Goal: Task Accomplishment & Management: Complete application form

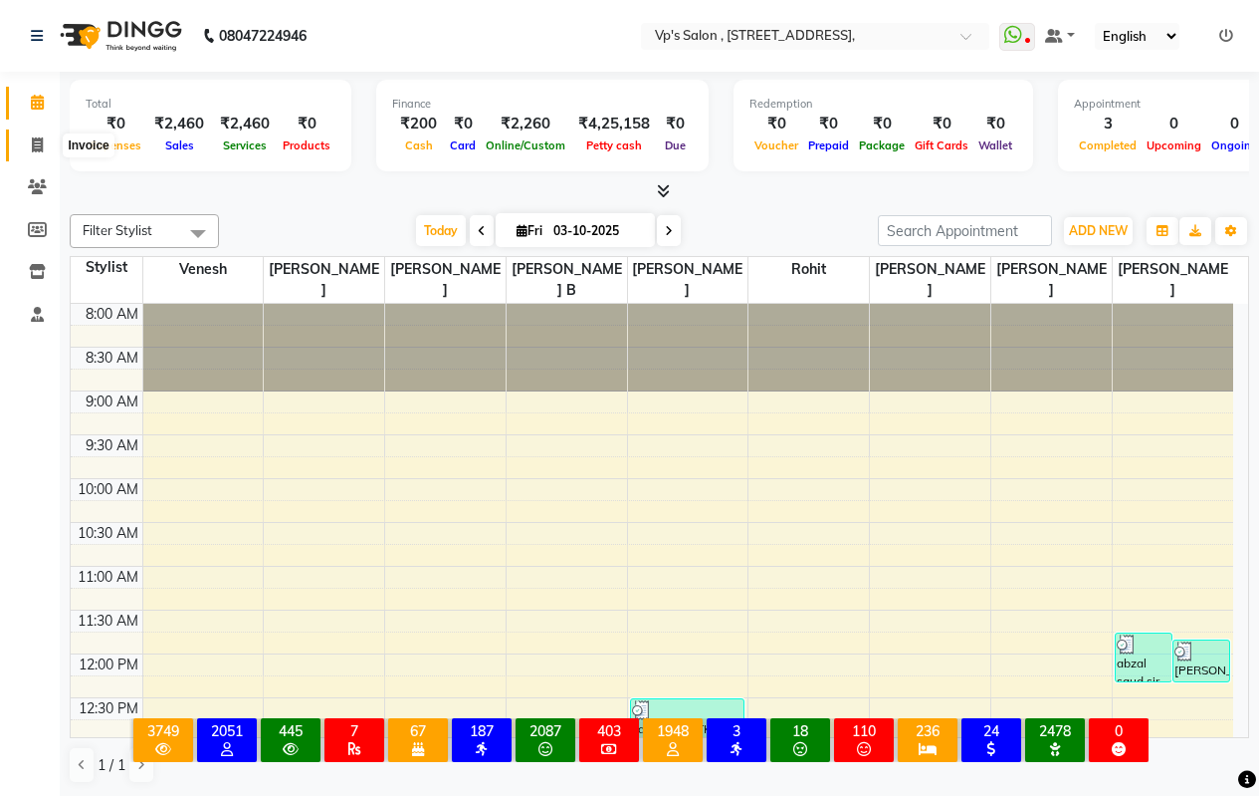
click at [37, 145] on icon at bounding box center [37, 144] width 11 height 15
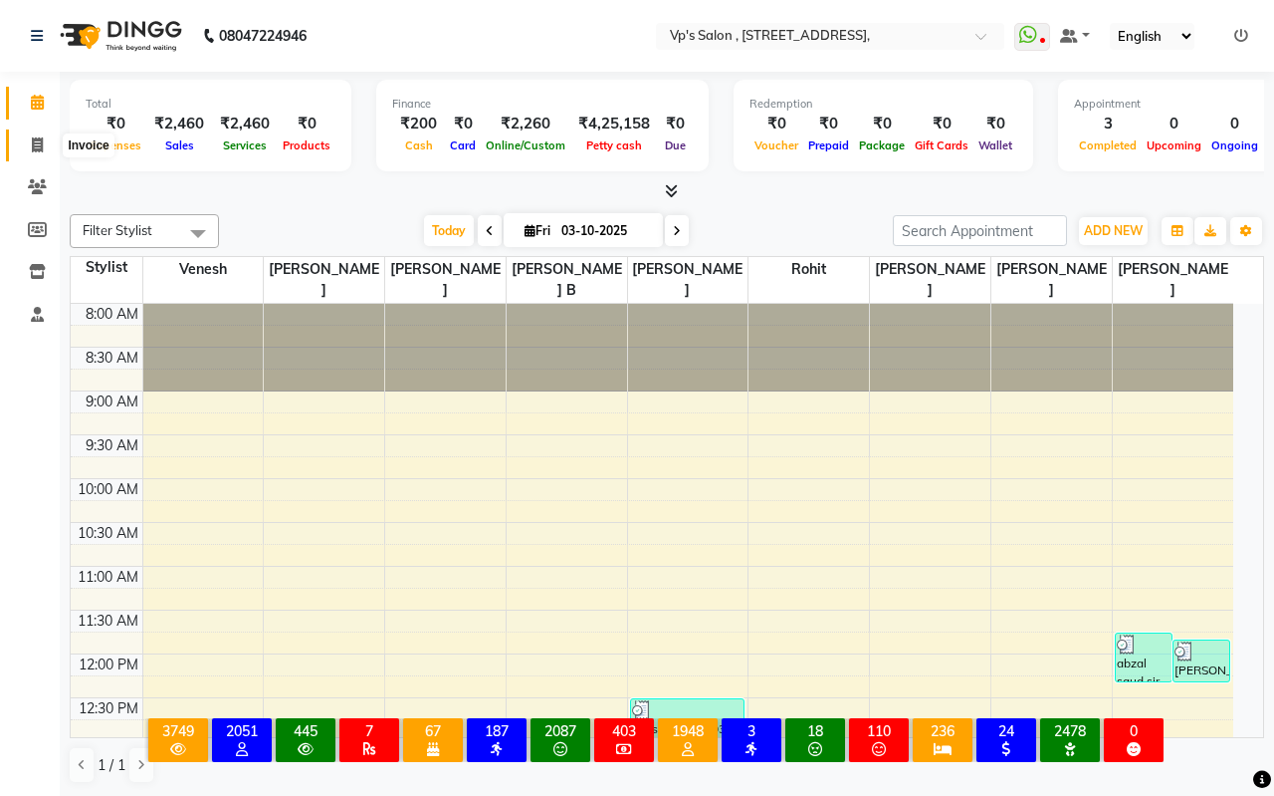
select select "service"
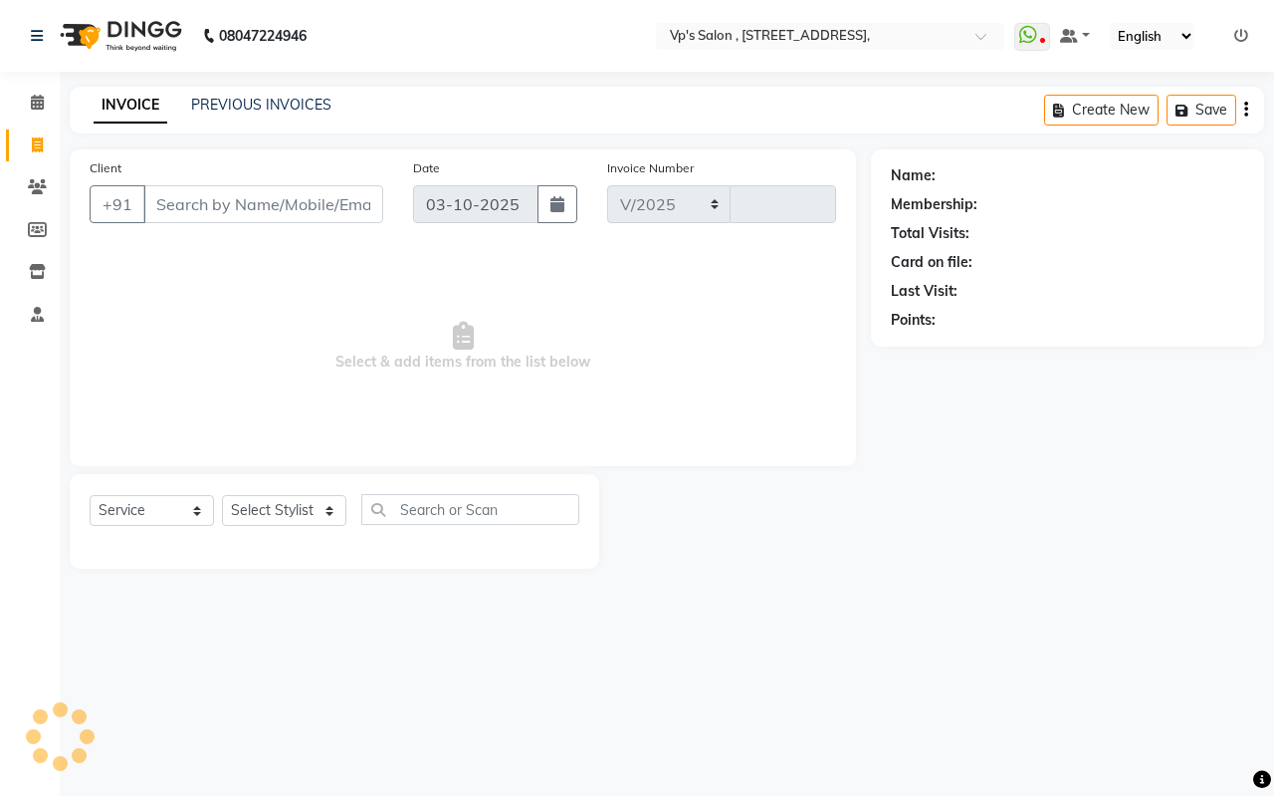
select select "4917"
type input "1879"
click at [258, 218] on input "Client" at bounding box center [263, 204] width 240 height 38
click at [269, 203] on input "Client" at bounding box center [263, 204] width 240 height 38
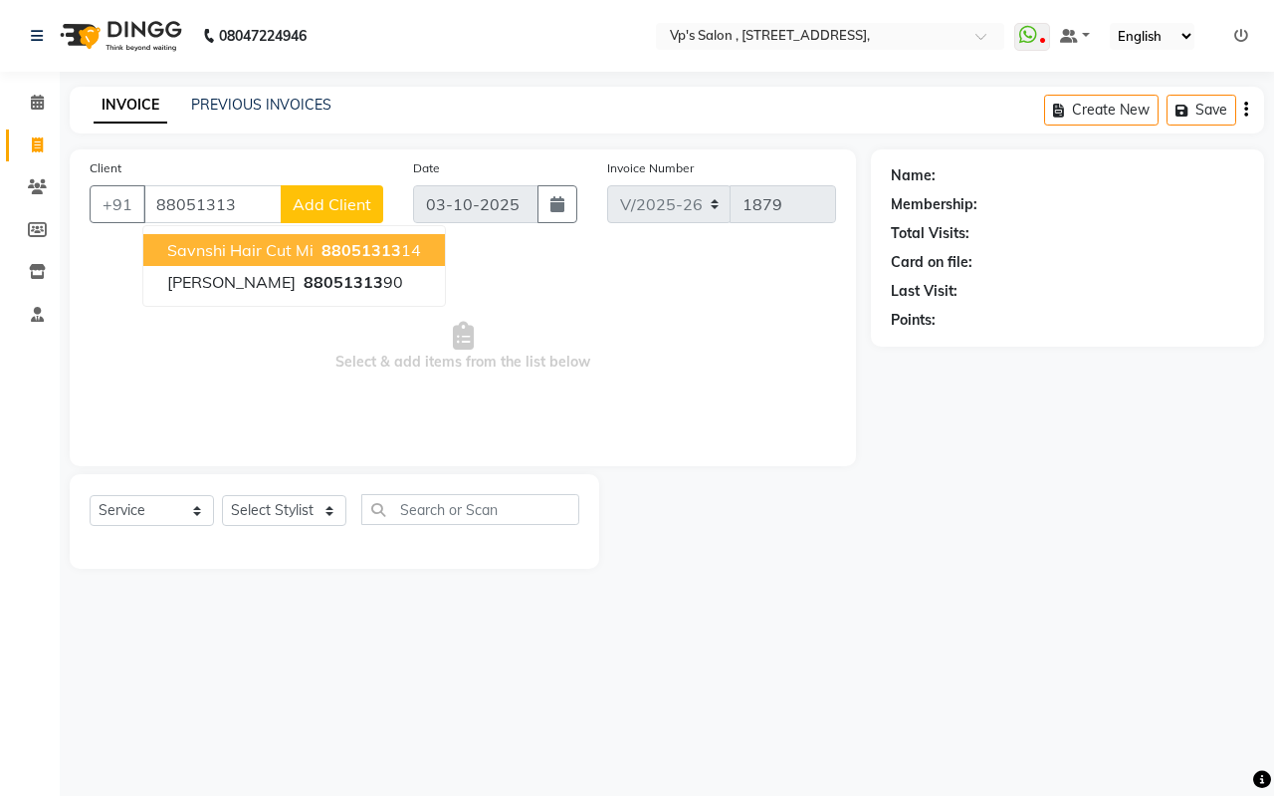
click at [205, 261] on button "Savnshi Hair Cut Mi 88051313 14" at bounding box center [294, 250] width 302 height 32
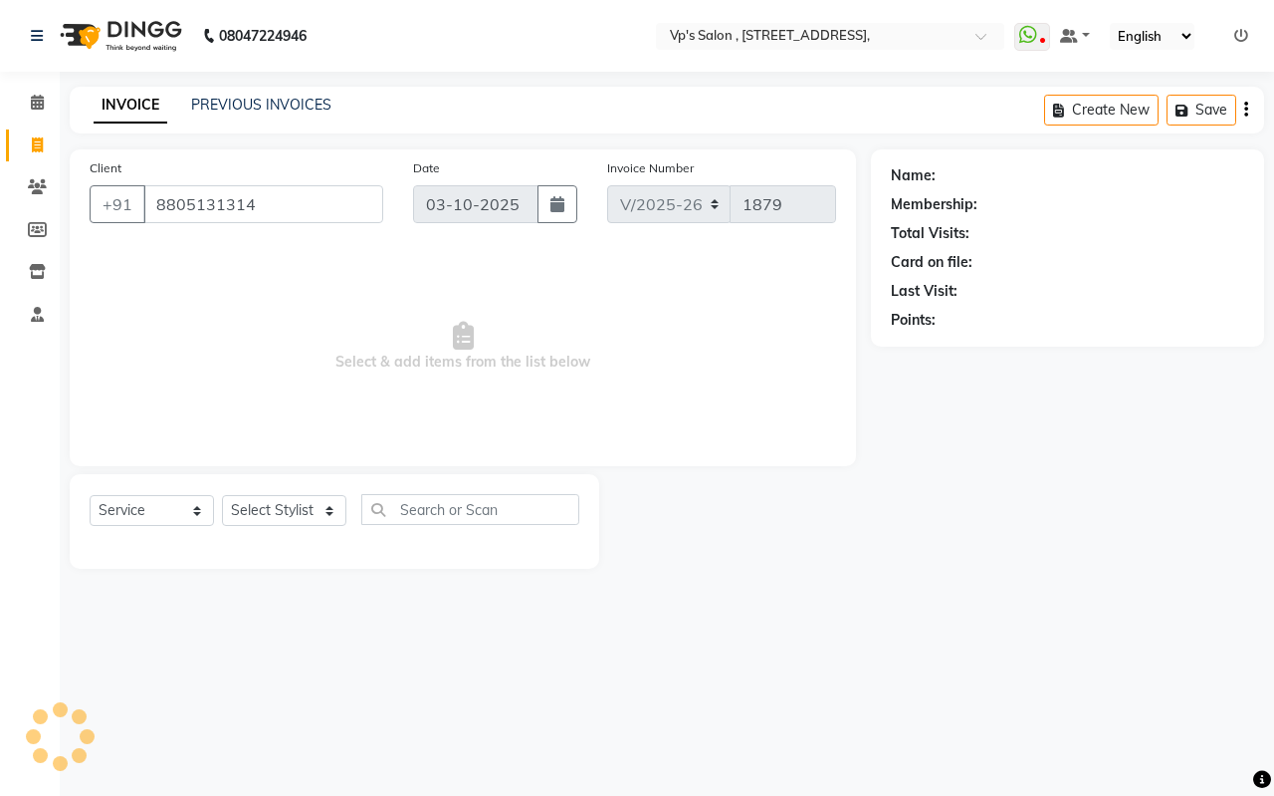
type input "8805131314"
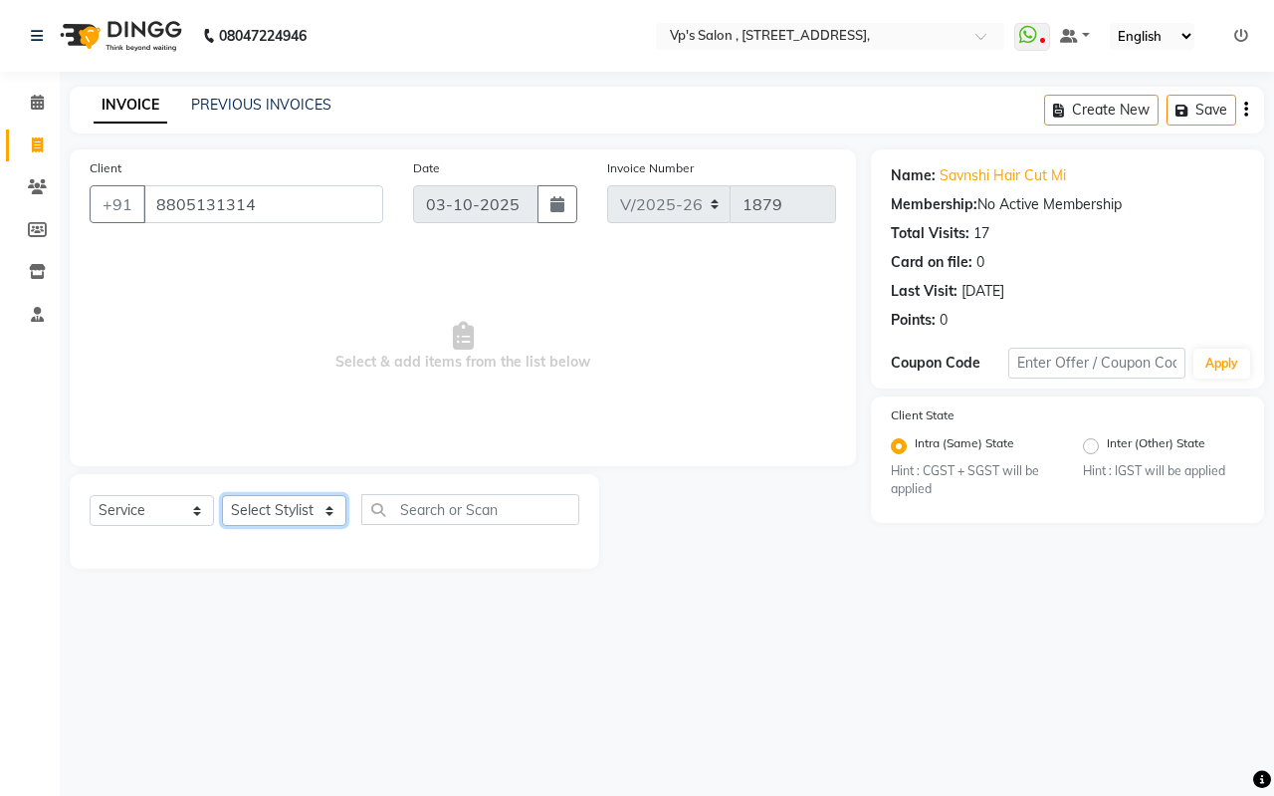
click at [279, 504] on select "Select Stylist [PERSON_NAME] [PERSON_NAME] [PERSON_NAME] [PERSON_NAME] priyanka…" at bounding box center [284, 510] width 124 height 31
select select "30153"
click at [222, 495] on select "Select Stylist [PERSON_NAME] [PERSON_NAME] [PERSON_NAME] [PERSON_NAME] priyanka…" at bounding box center [284, 510] width 124 height 31
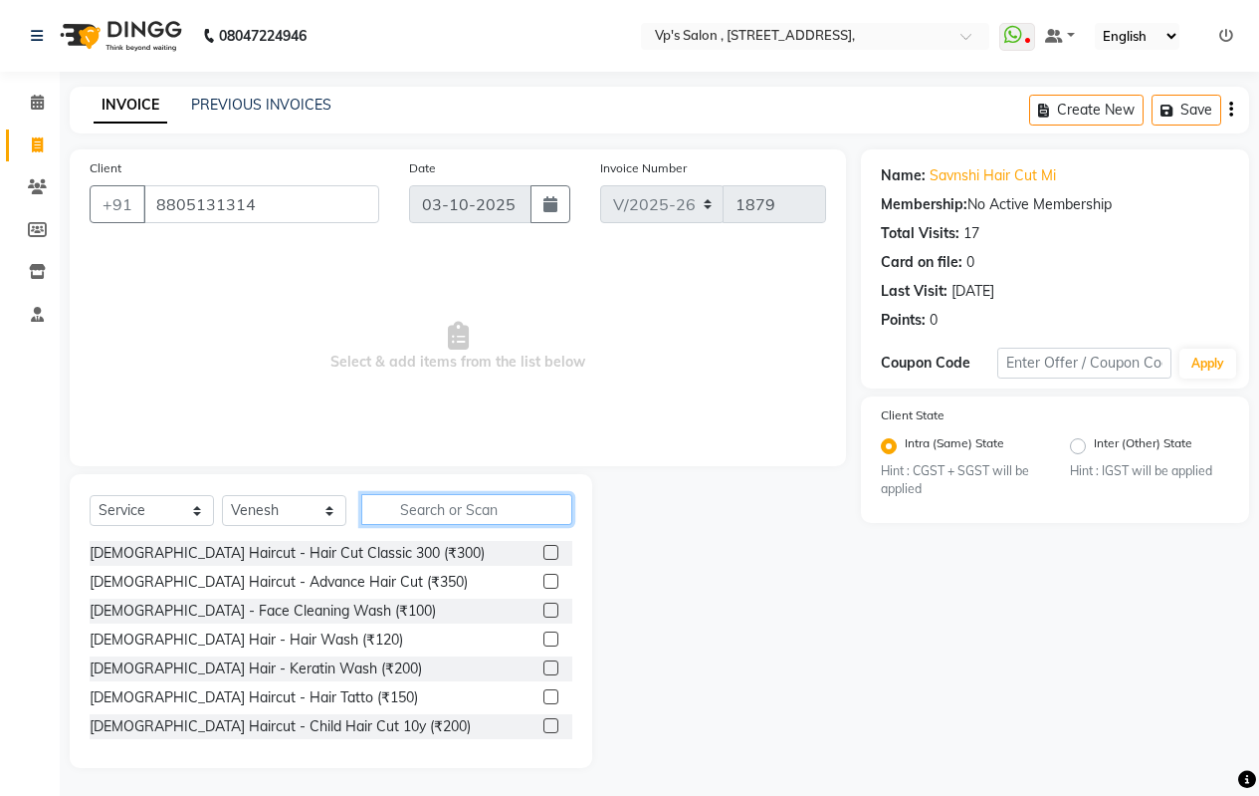
click at [518, 506] on input "text" at bounding box center [466, 509] width 211 height 31
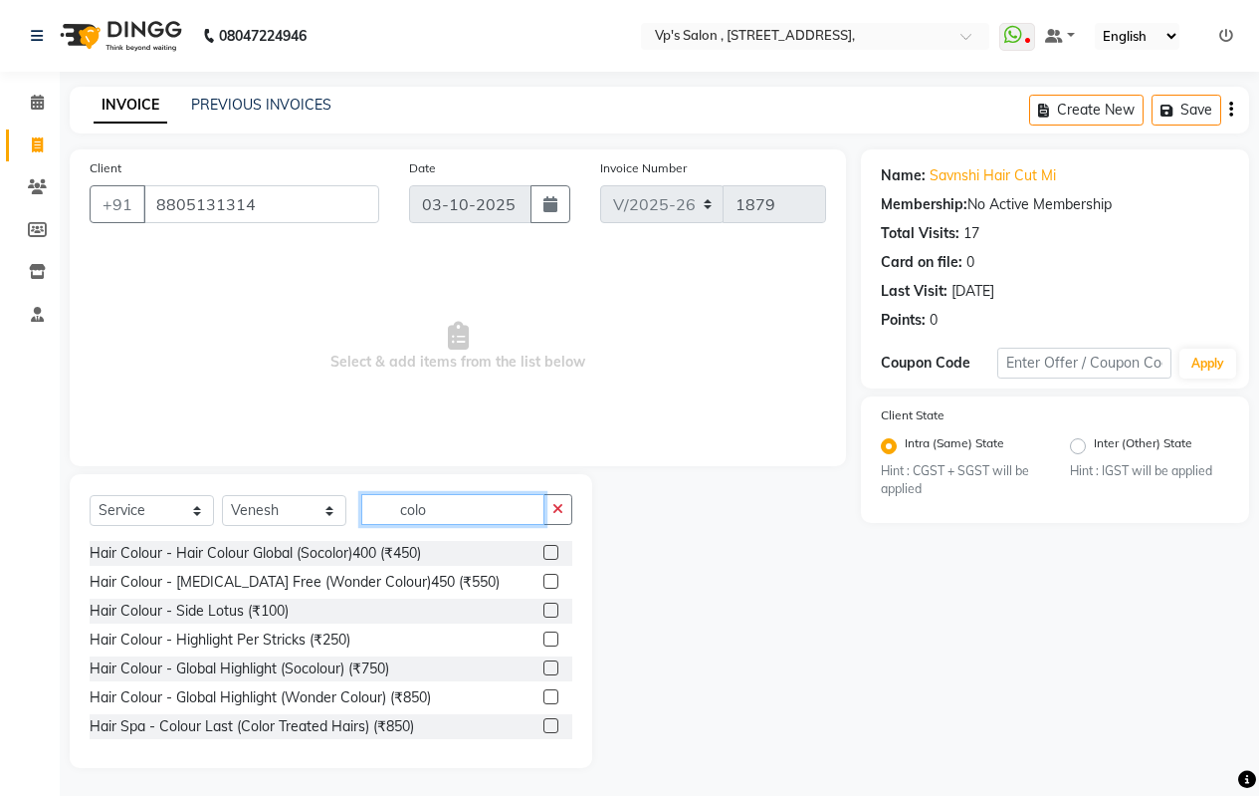
type input "colo"
click at [544, 582] on label at bounding box center [551, 580] width 15 height 15
click at [544, 582] on input "checkbox" at bounding box center [550, 581] width 13 height 13
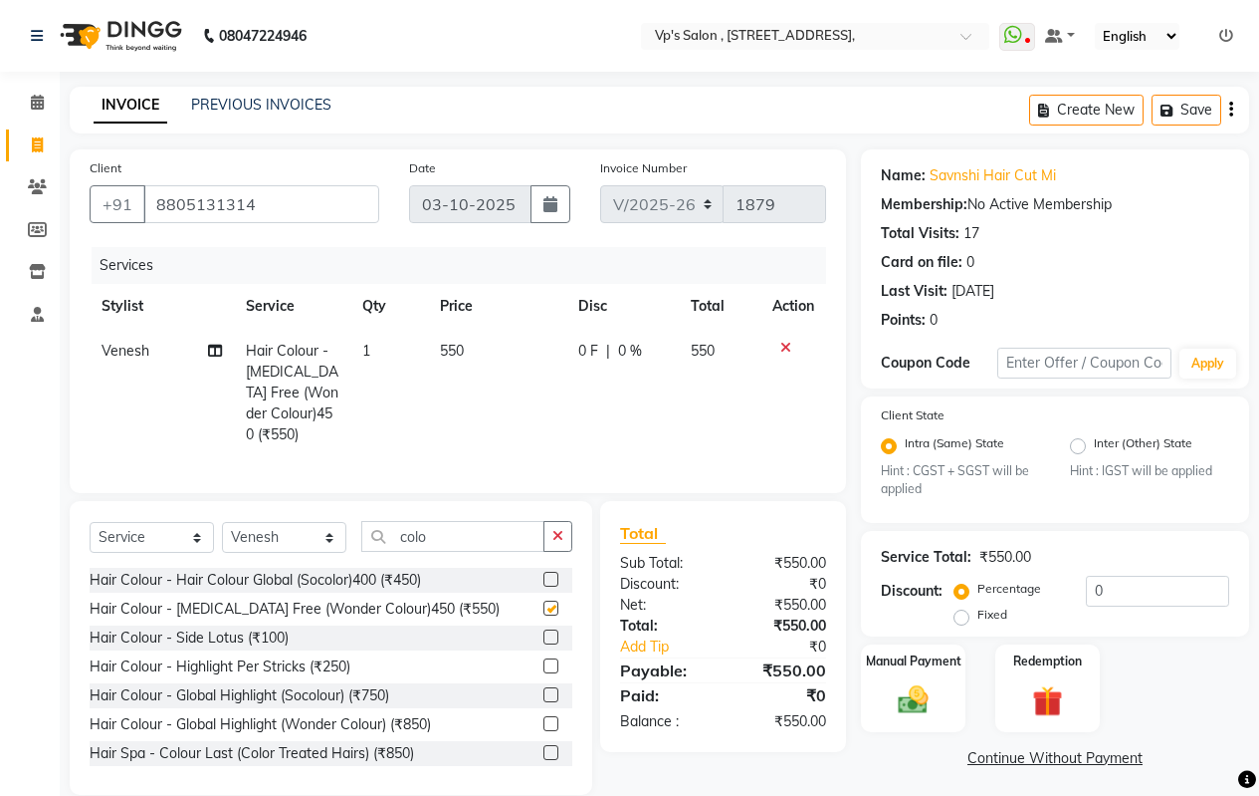
checkbox input "false"
click at [475, 349] on td "550" at bounding box center [497, 393] width 138 height 128
select select "30153"
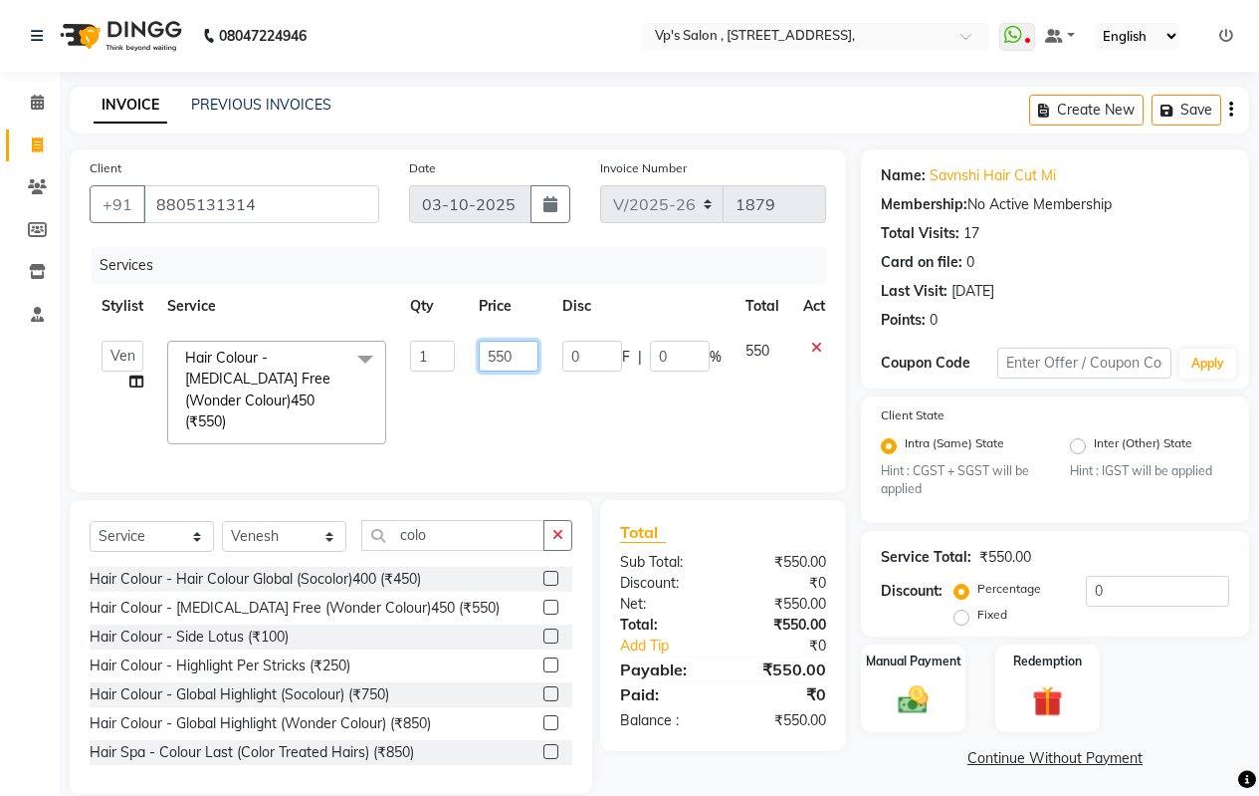
click at [523, 354] on input "550" at bounding box center [509, 356] width 60 height 31
type input "5"
type input "1000"
click at [555, 533] on div "Select Service Product Membership Package Voucher Prepaid Gift Card Select Styl…" at bounding box center [331, 647] width 523 height 294
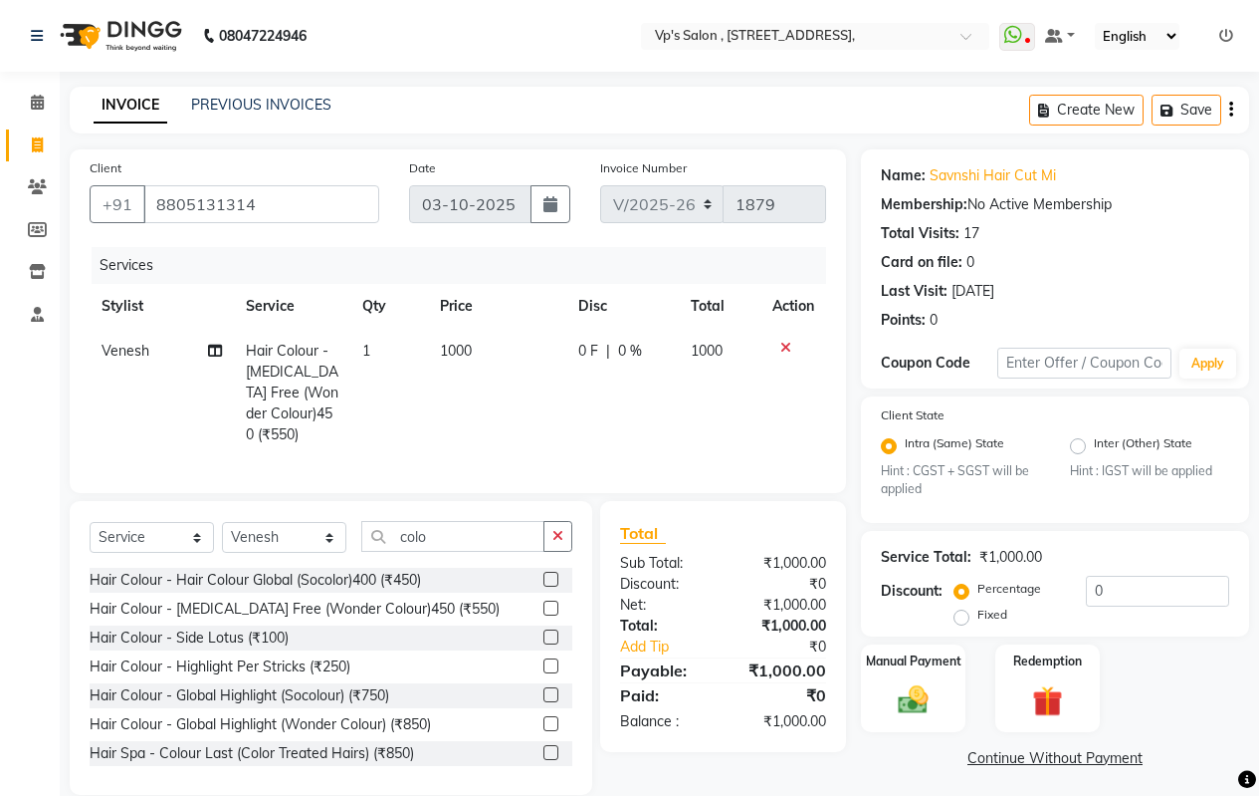
click at [565, 552] on button "button" at bounding box center [558, 536] width 29 height 31
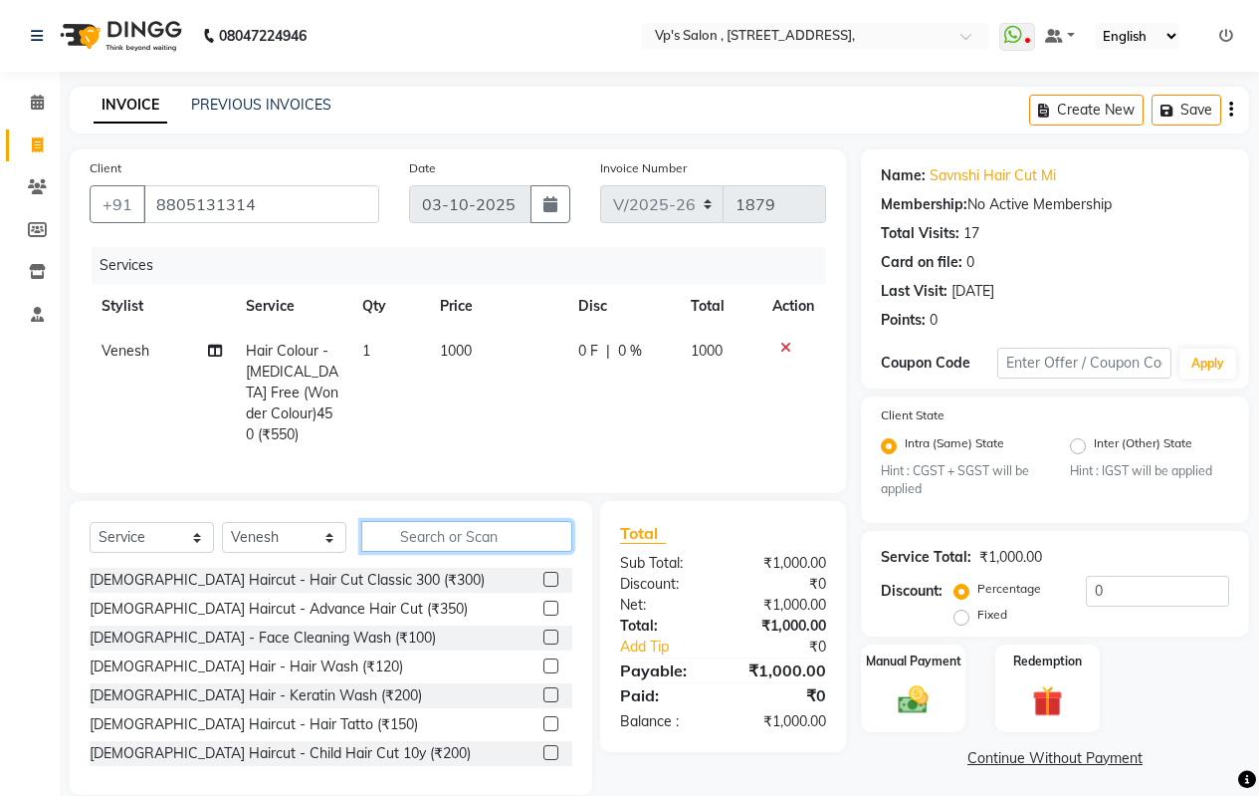
click at [460, 544] on input "text" at bounding box center [466, 536] width 211 height 31
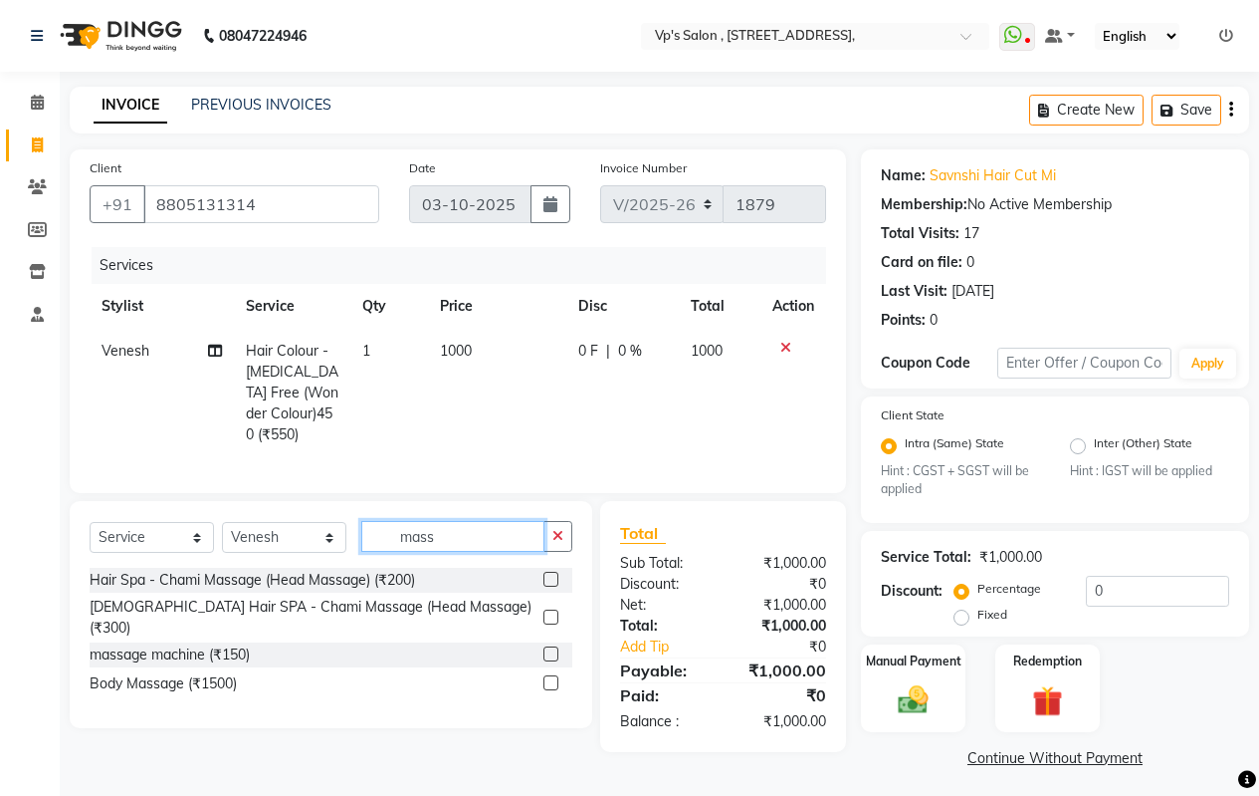
type input "mass"
click at [548, 624] on label at bounding box center [551, 616] width 15 height 15
click at [548, 624] on input "checkbox" at bounding box center [550, 617] width 13 height 13
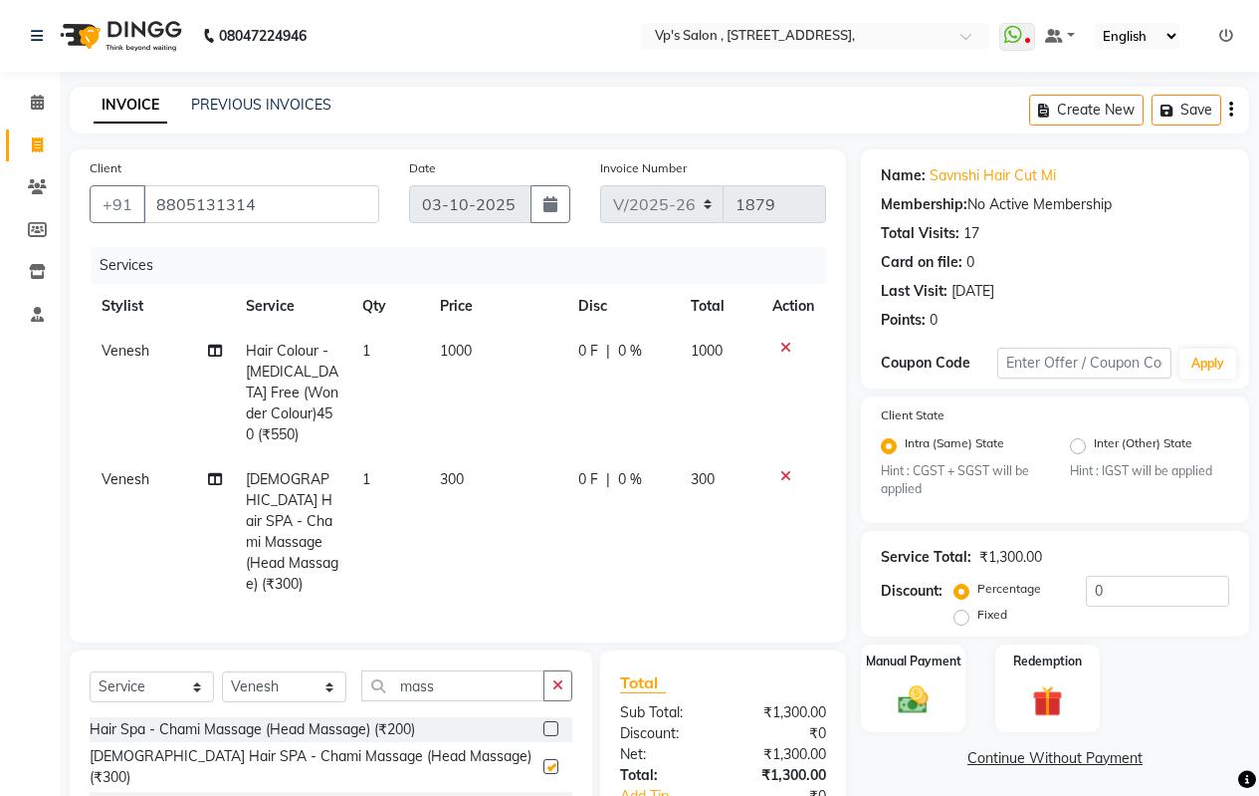
checkbox input "false"
click at [778, 478] on div at bounding box center [794, 476] width 42 height 14
click at [783, 478] on icon at bounding box center [786, 476] width 11 height 14
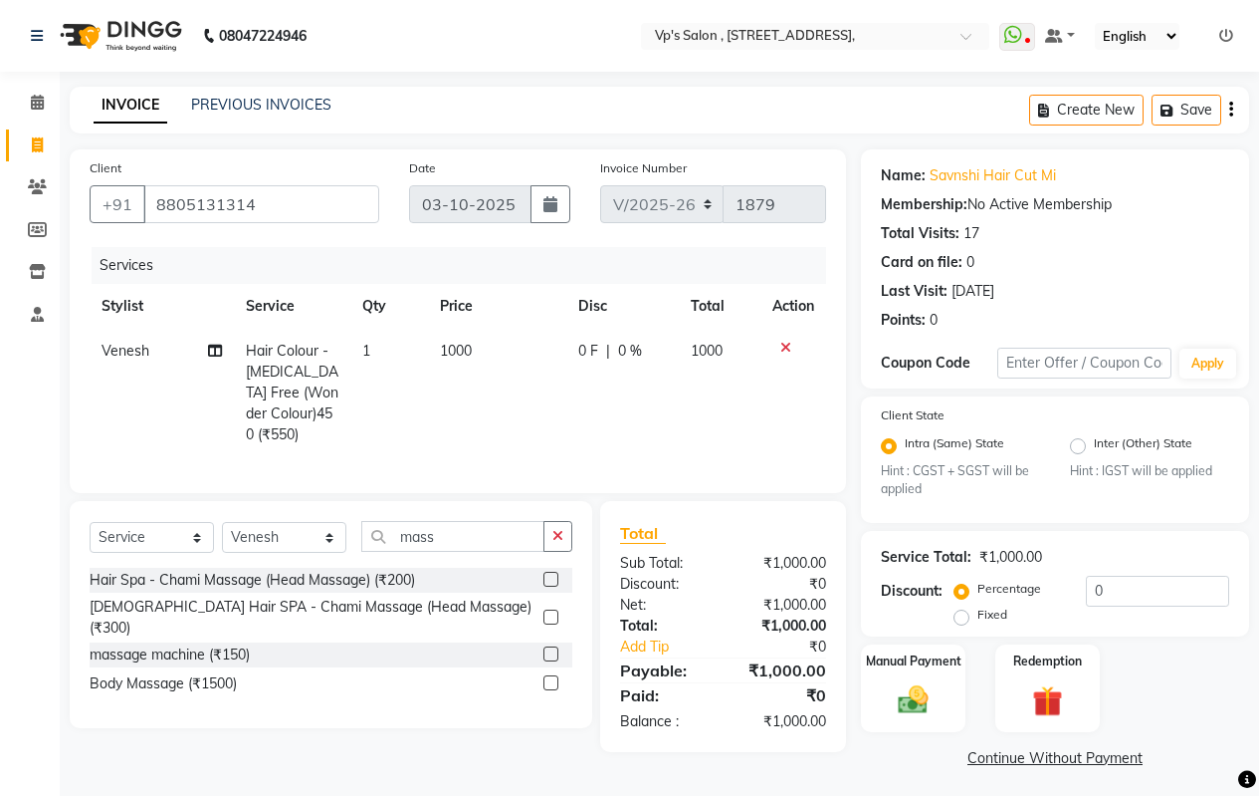
click at [555, 586] on label at bounding box center [551, 579] width 15 height 15
click at [555, 586] on input "checkbox" at bounding box center [550, 579] width 13 height 13
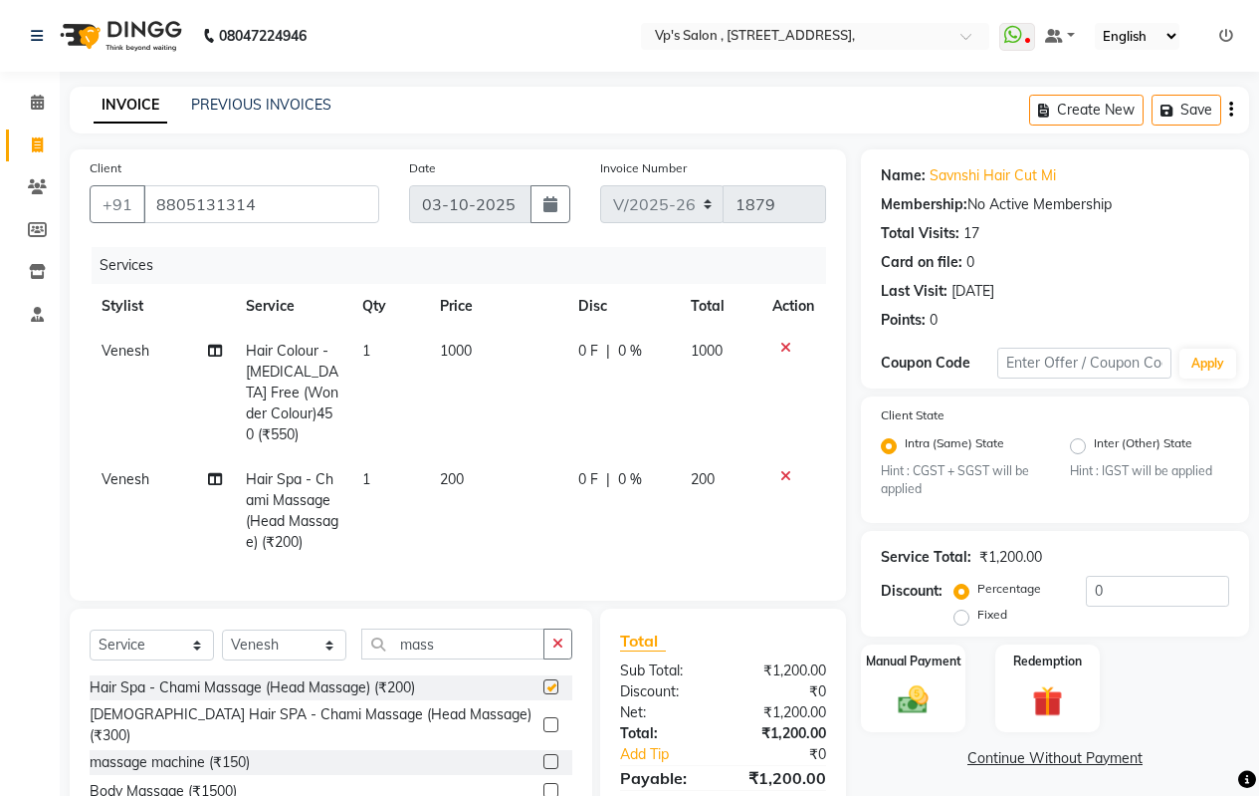
checkbox input "false"
click at [477, 467] on td "200" at bounding box center [497, 511] width 138 height 108
select select "30153"
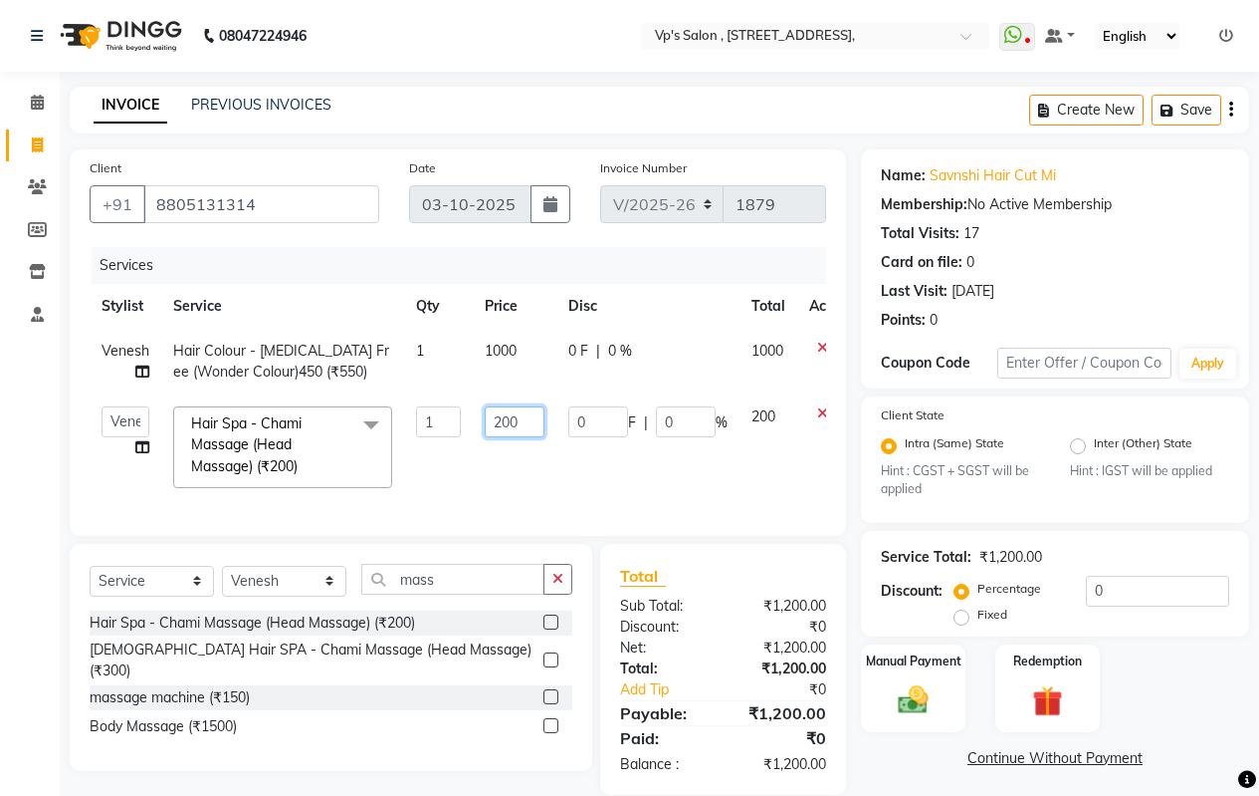
click at [525, 421] on input "200" at bounding box center [515, 421] width 60 height 31
type input "2"
type input "300"
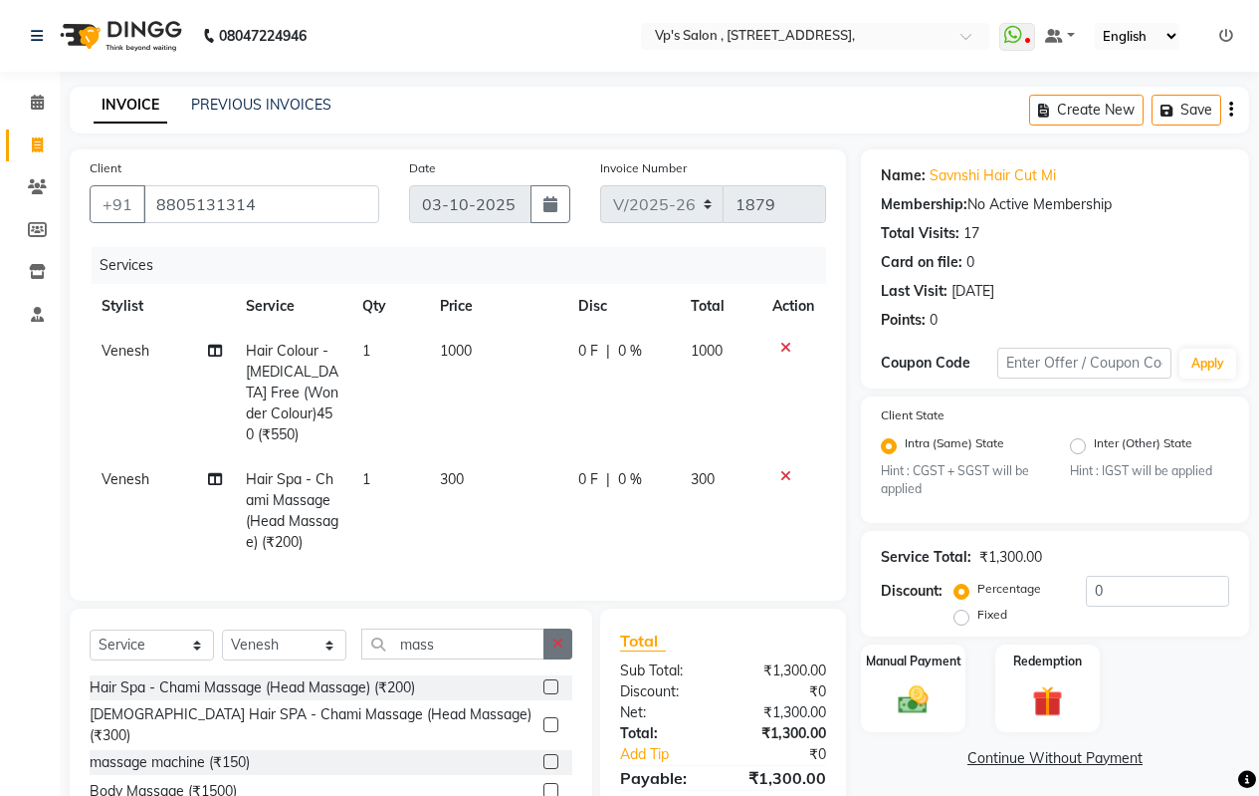
click at [571, 596] on div "Client [PHONE_NUMBER] Date [DATE] Invoice Number V/2025 V/[PHONE_NUMBER] Servic…" at bounding box center [458, 504] width 806 height 710
click at [563, 650] on icon "button" at bounding box center [558, 643] width 11 height 14
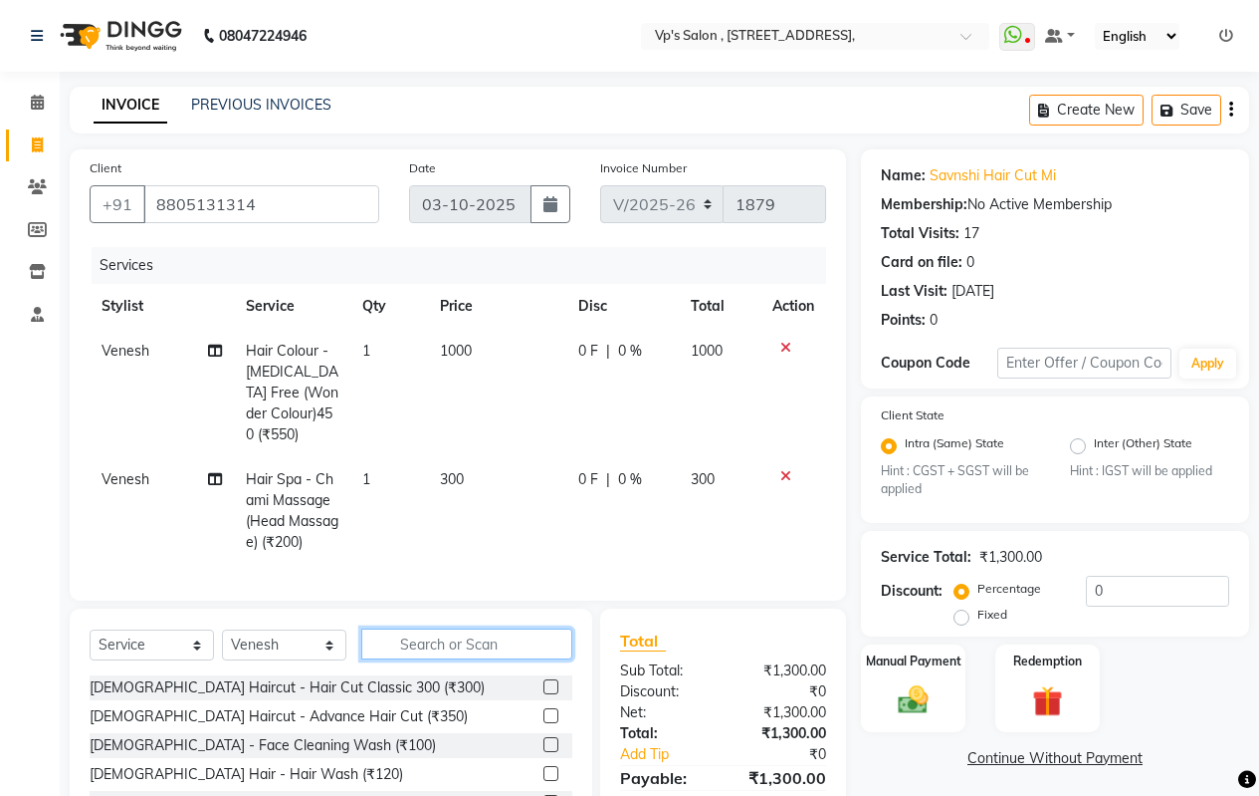
click at [534, 655] on input "text" at bounding box center [466, 643] width 211 height 31
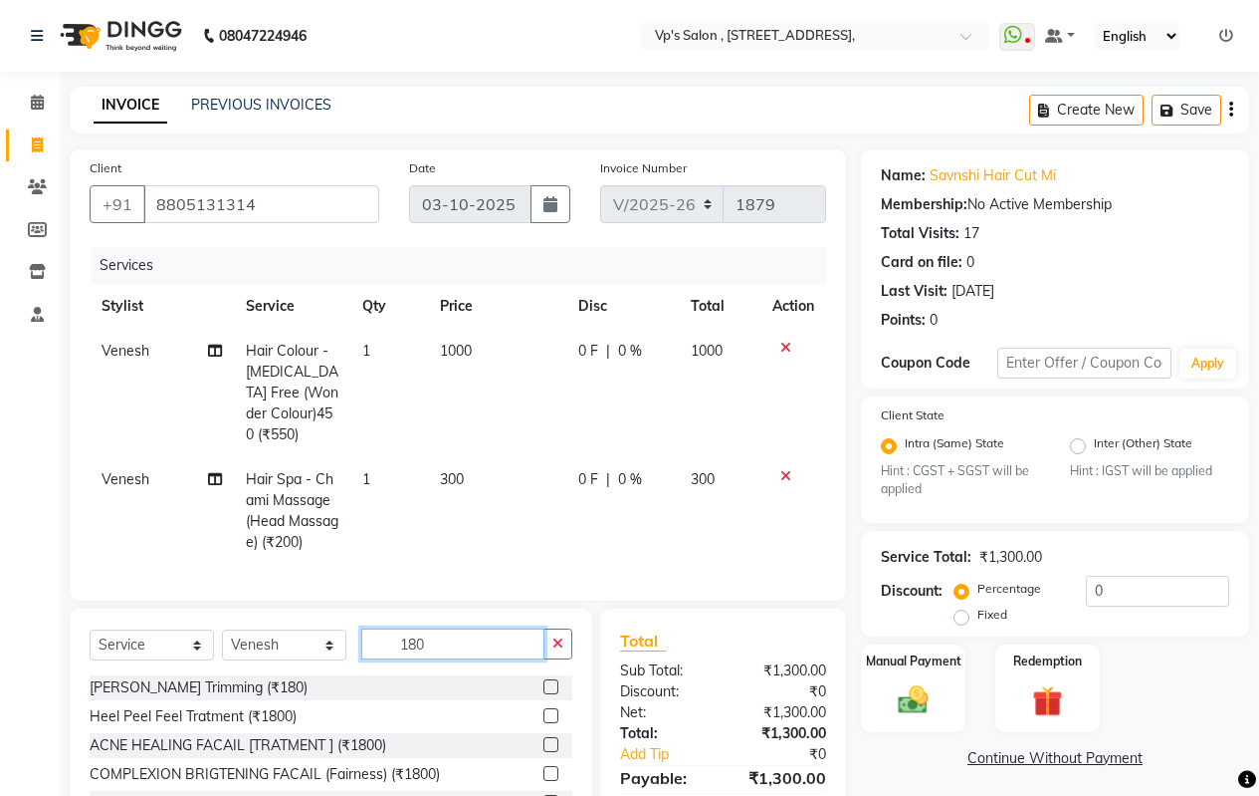
type input "180"
click at [553, 694] on label at bounding box center [551, 686] width 15 height 15
click at [553, 694] on input "checkbox" at bounding box center [550, 687] width 13 height 13
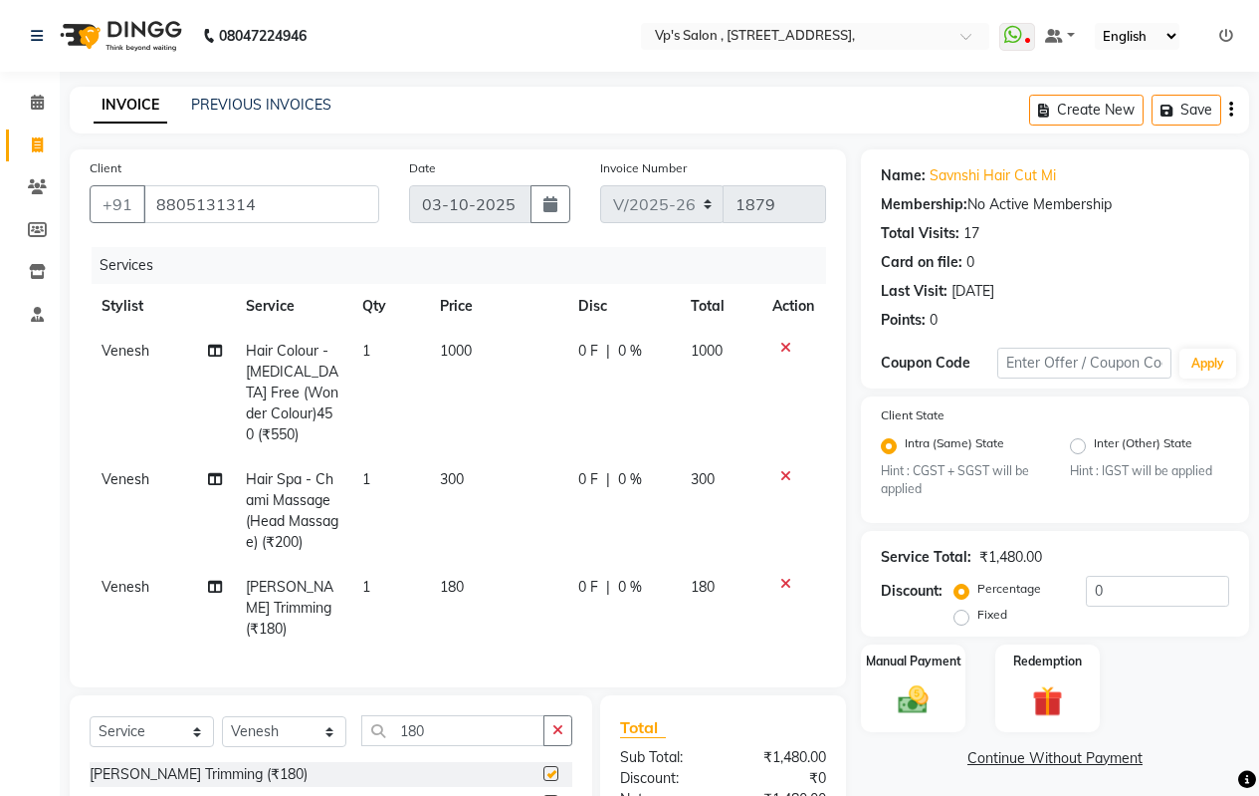
checkbox input "false"
click at [459, 591] on span "180" at bounding box center [452, 586] width 24 height 18
select select "30153"
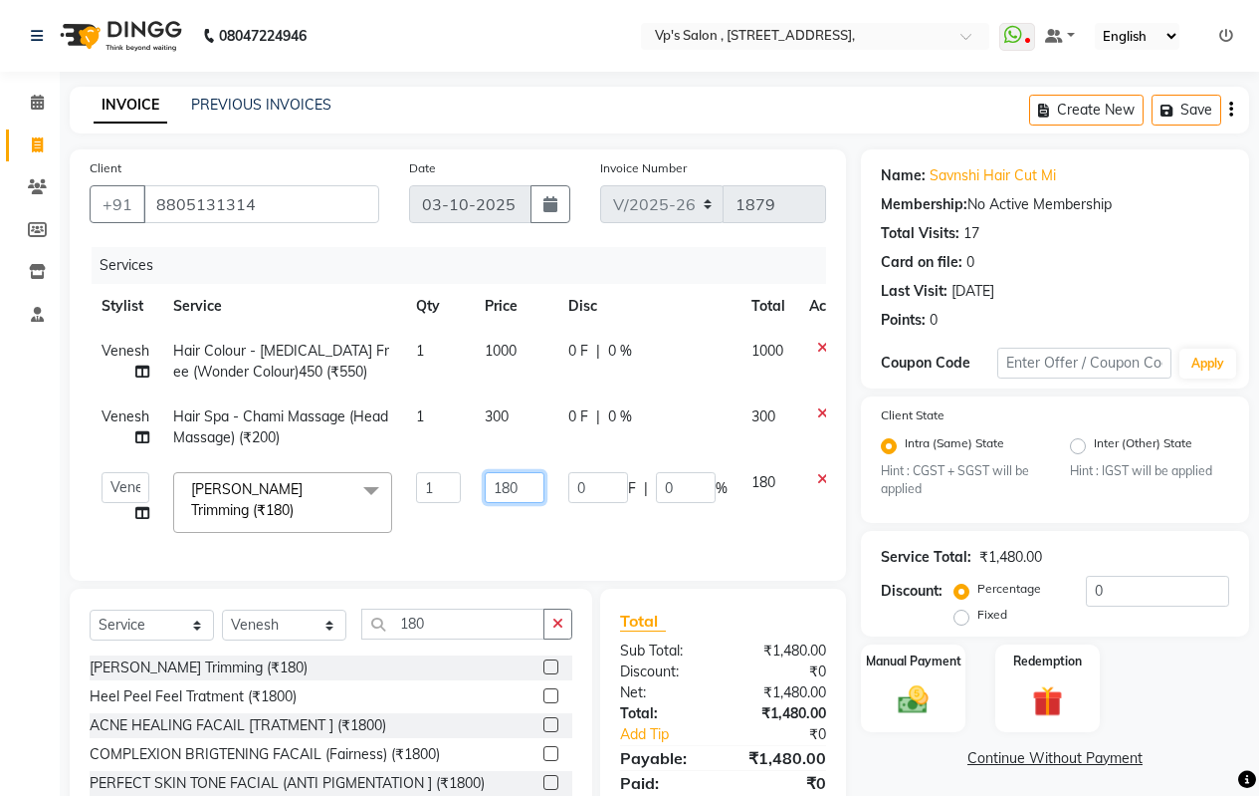
click at [528, 479] on input "180" at bounding box center [515, 487] width 60 height 31
type input "1"
type input "200"
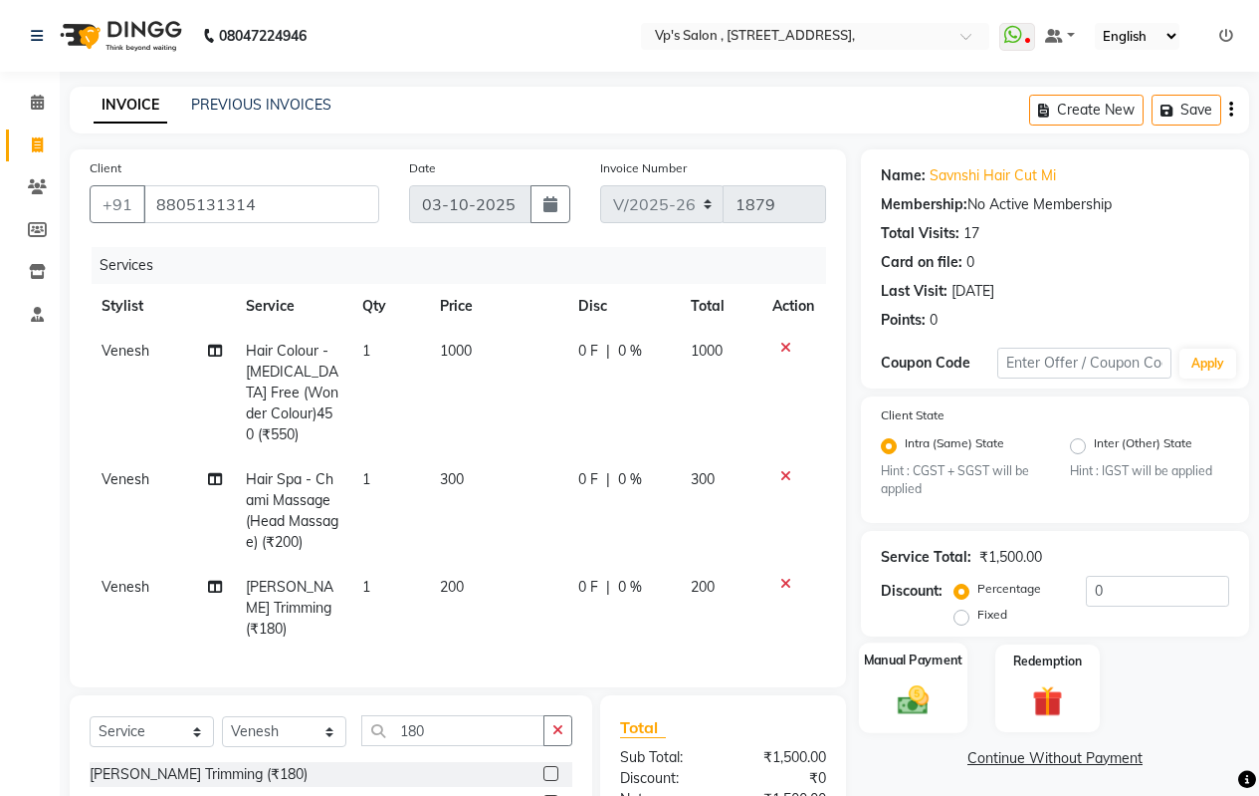
click at [889, 692] on img at bounding box center [913, 700] width 51 height 36
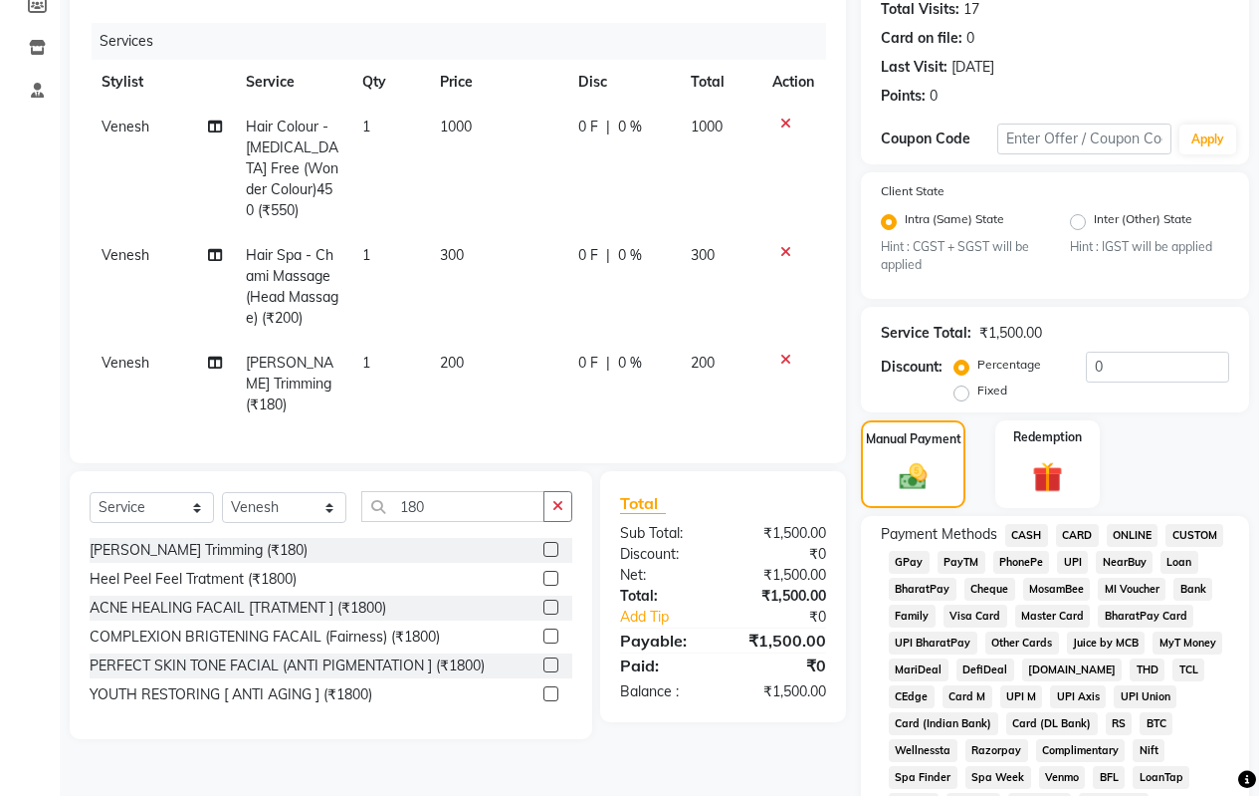
scroll to position [299, 0]
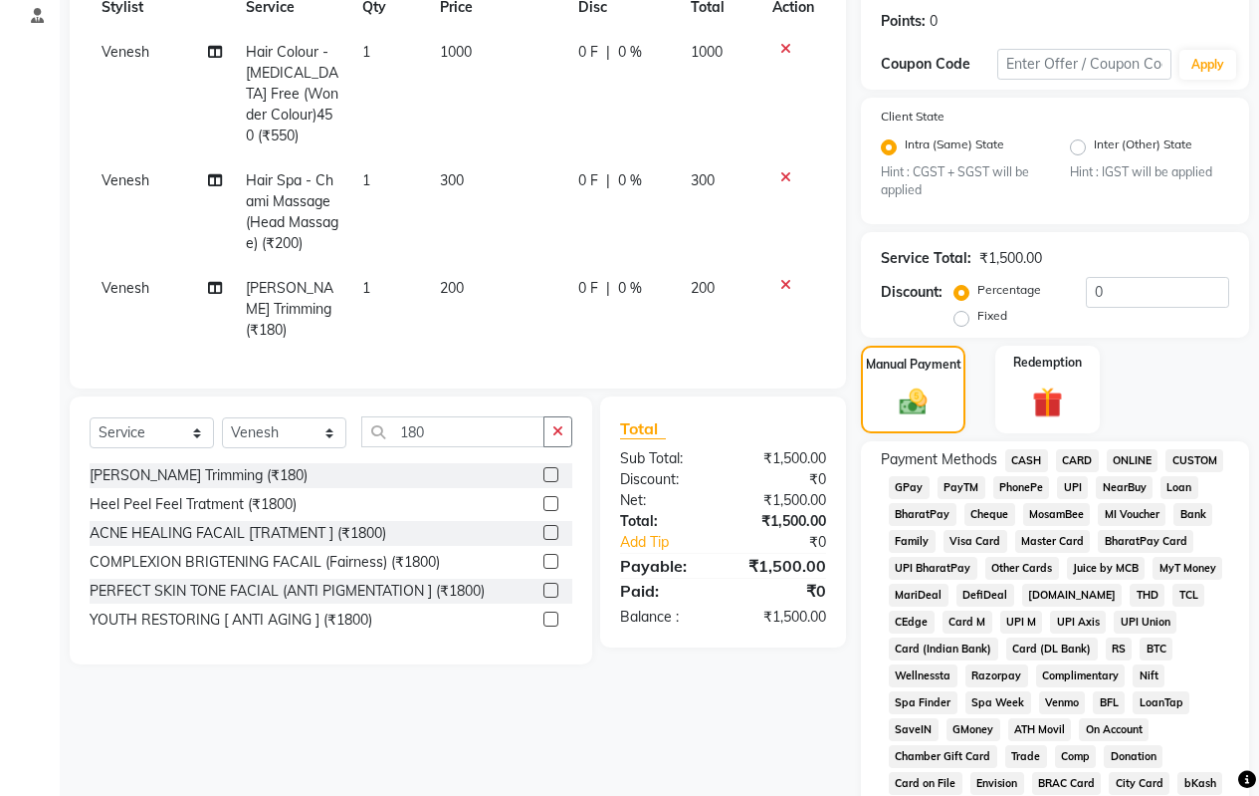
click at [139, 177] on span "Venesh" at bounding box center [126, 180] width 48 height 18
select select "30153"
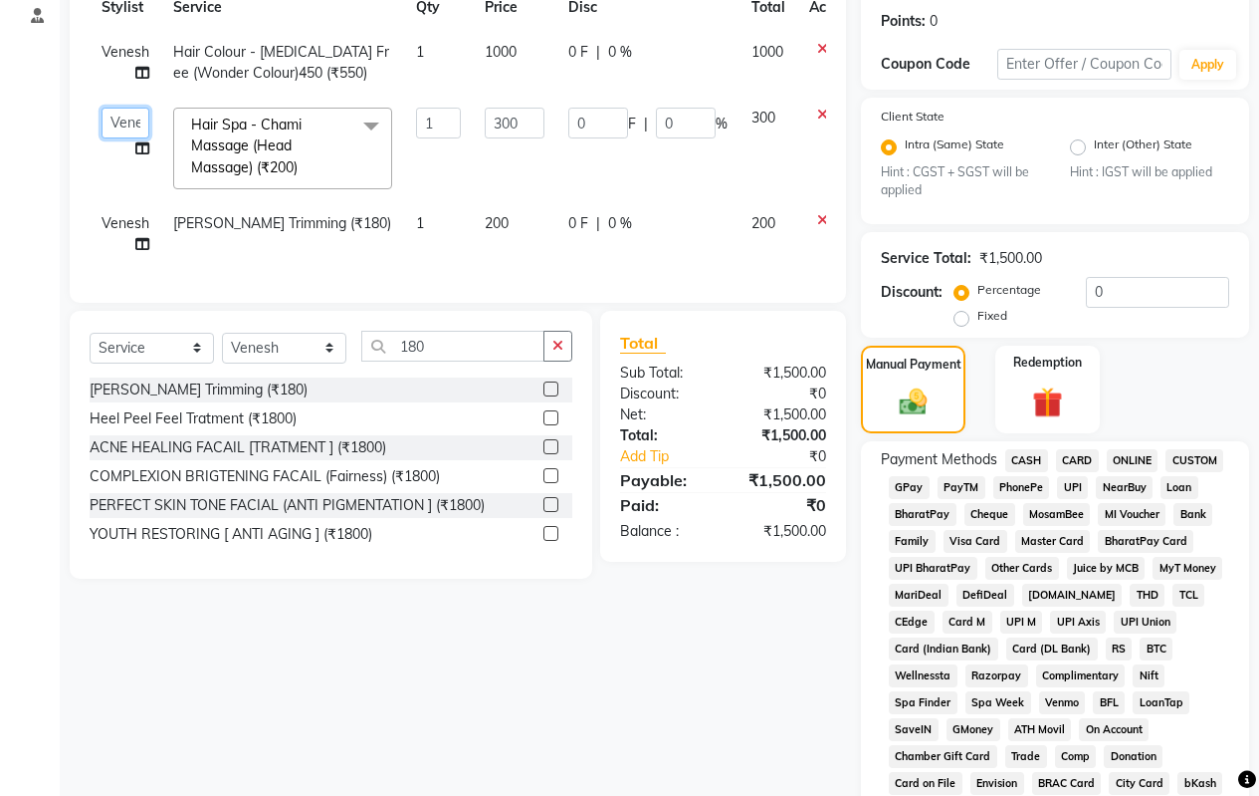
click at [119, 123] on select "[PERSON_NAME] [PERSON_NAME] [PERSON_NAME] [PERSON_NAME] priyanka [PERSON_NAME] …" at bounding box center [126, 123] width 48 height 31
select select "67086"
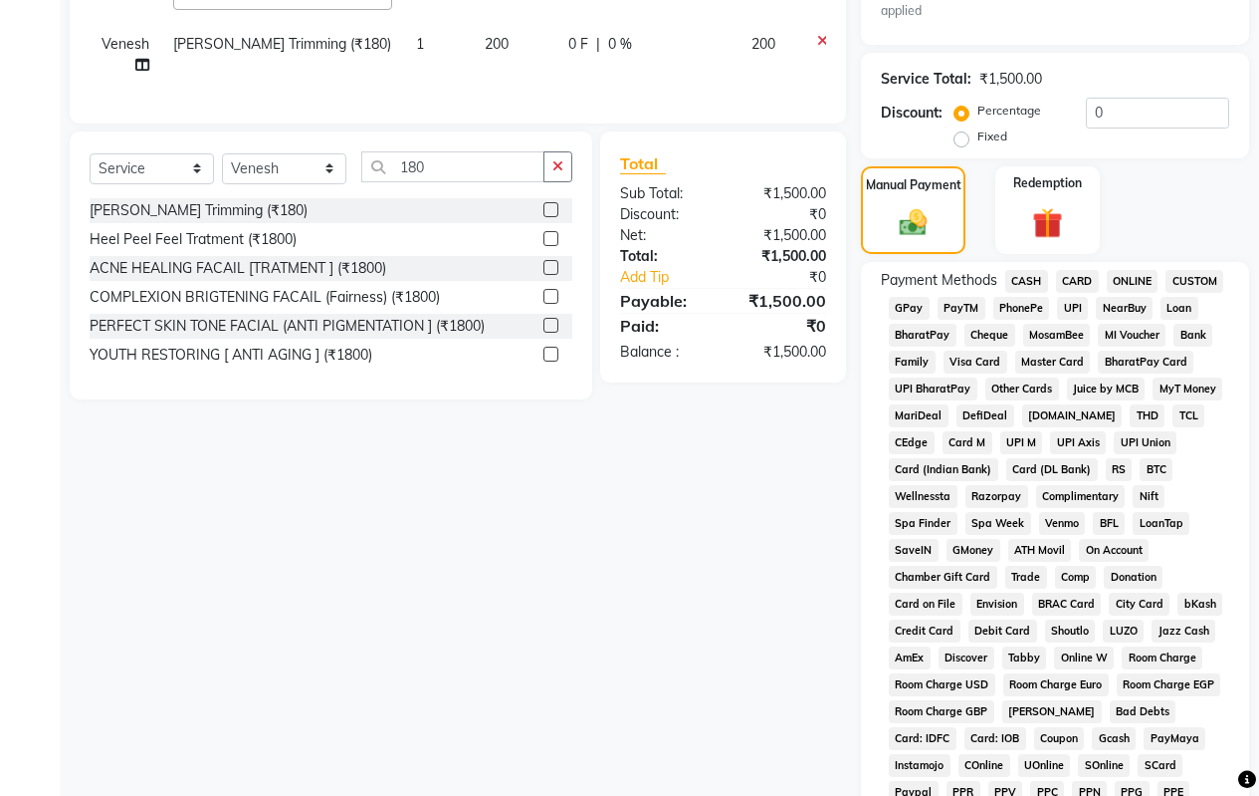
scroll to position [498, 0]
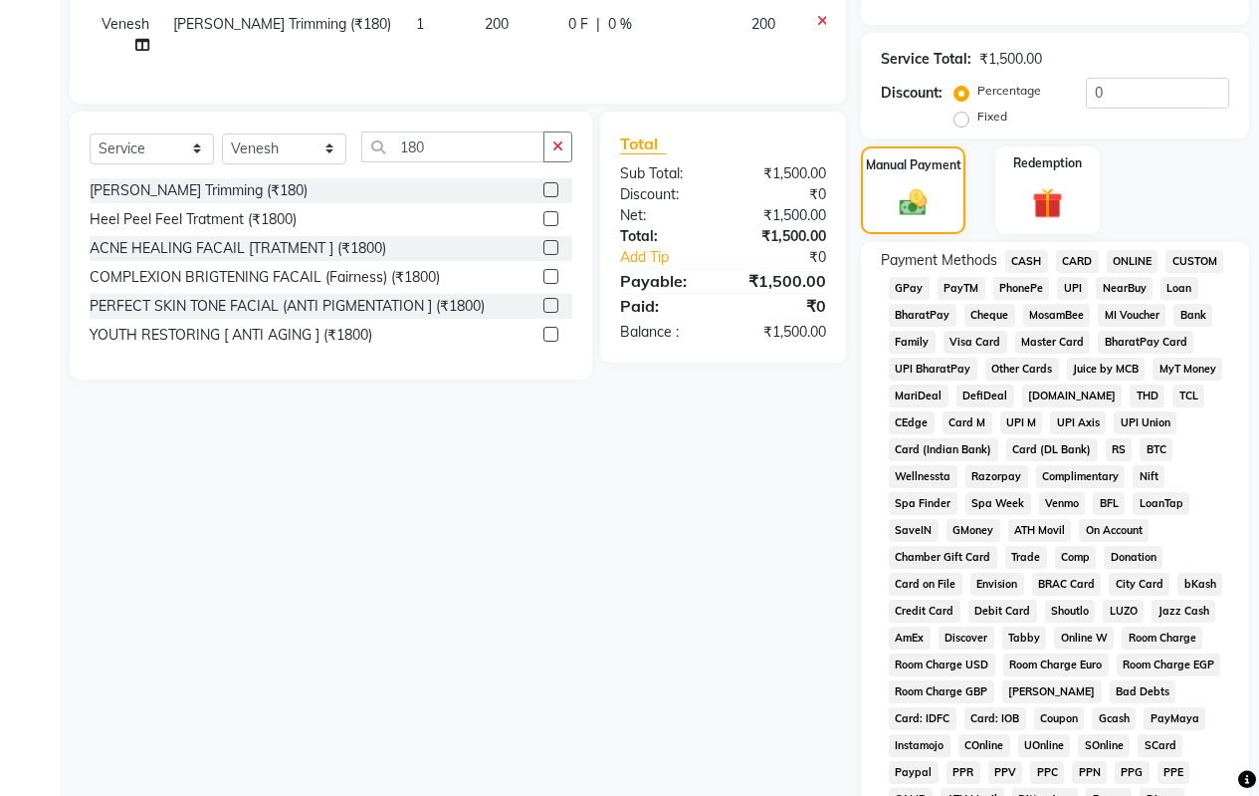
click at [1134, 265] on span "ONLINE" at bounding box center [1133, 261] width 52 height 23
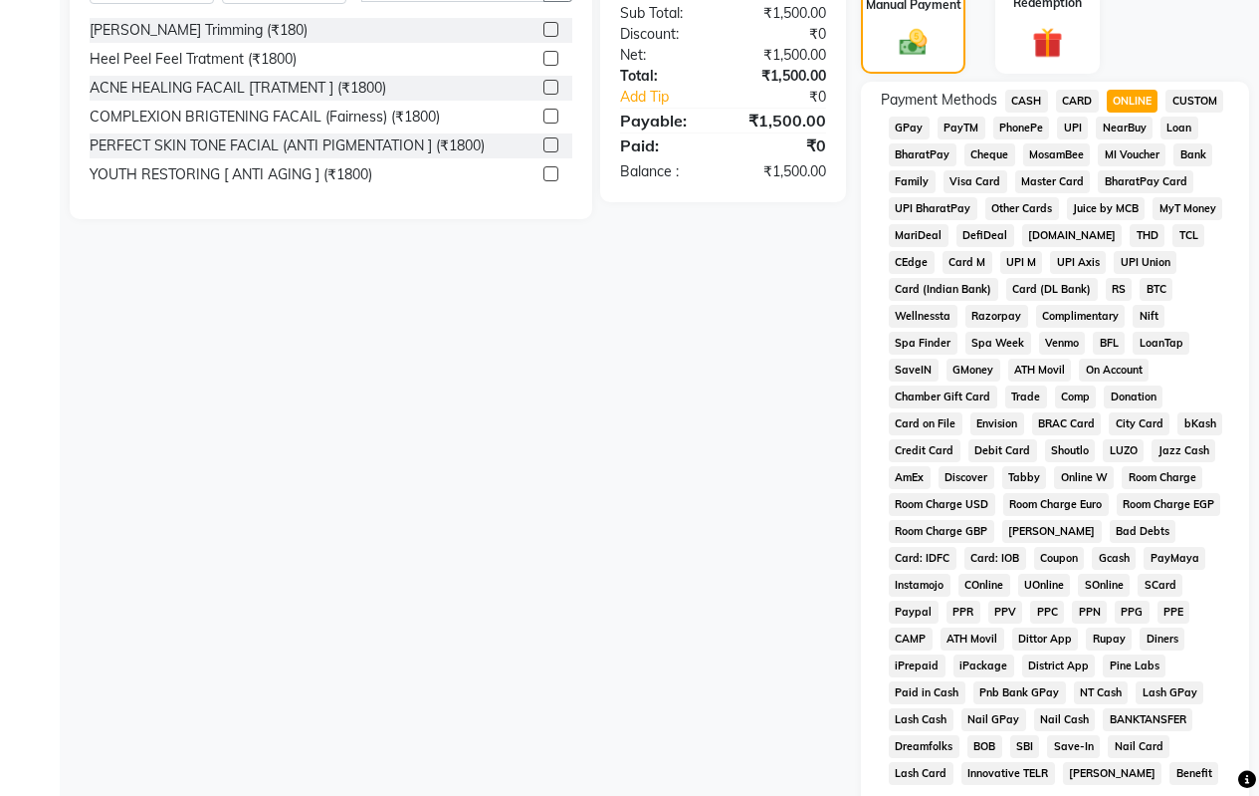
scroll to position [911, 0]
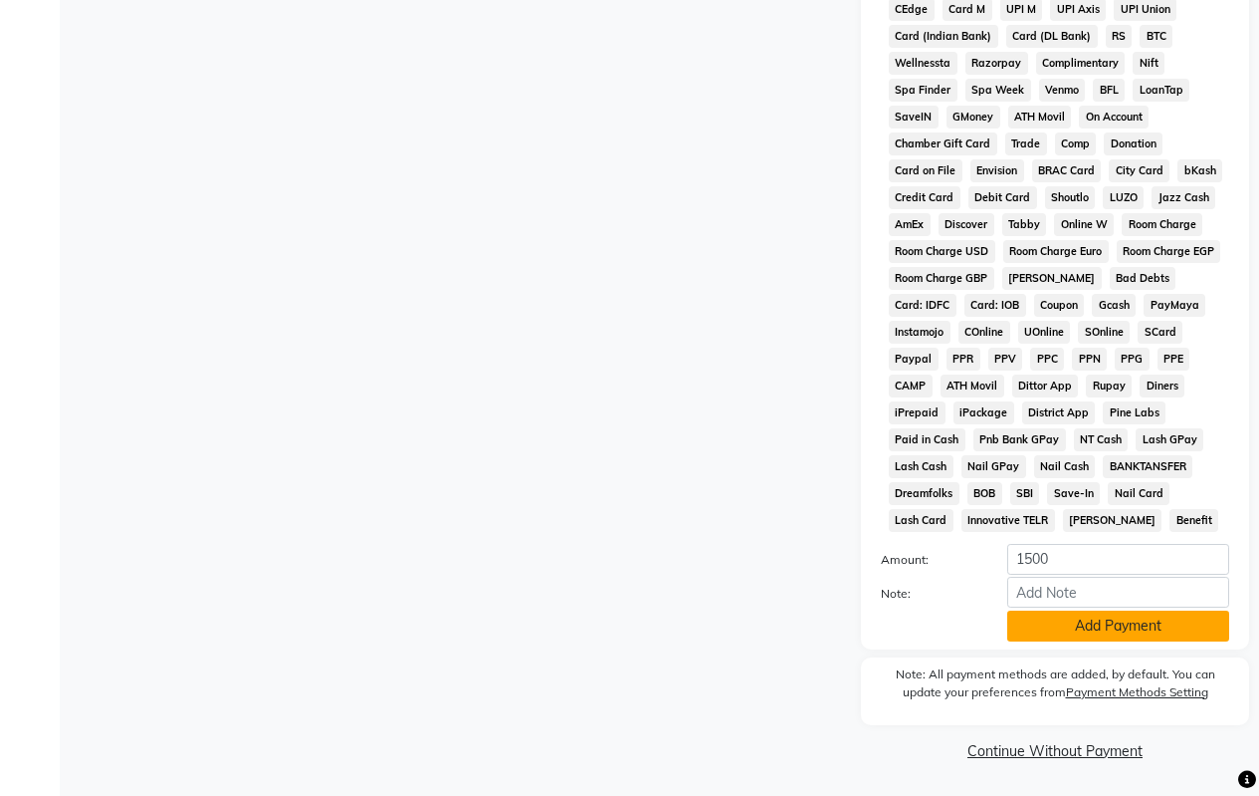
click at [1069, 634] on button "Add Payment" at bounding box center [1119, 625] width 222 height 31
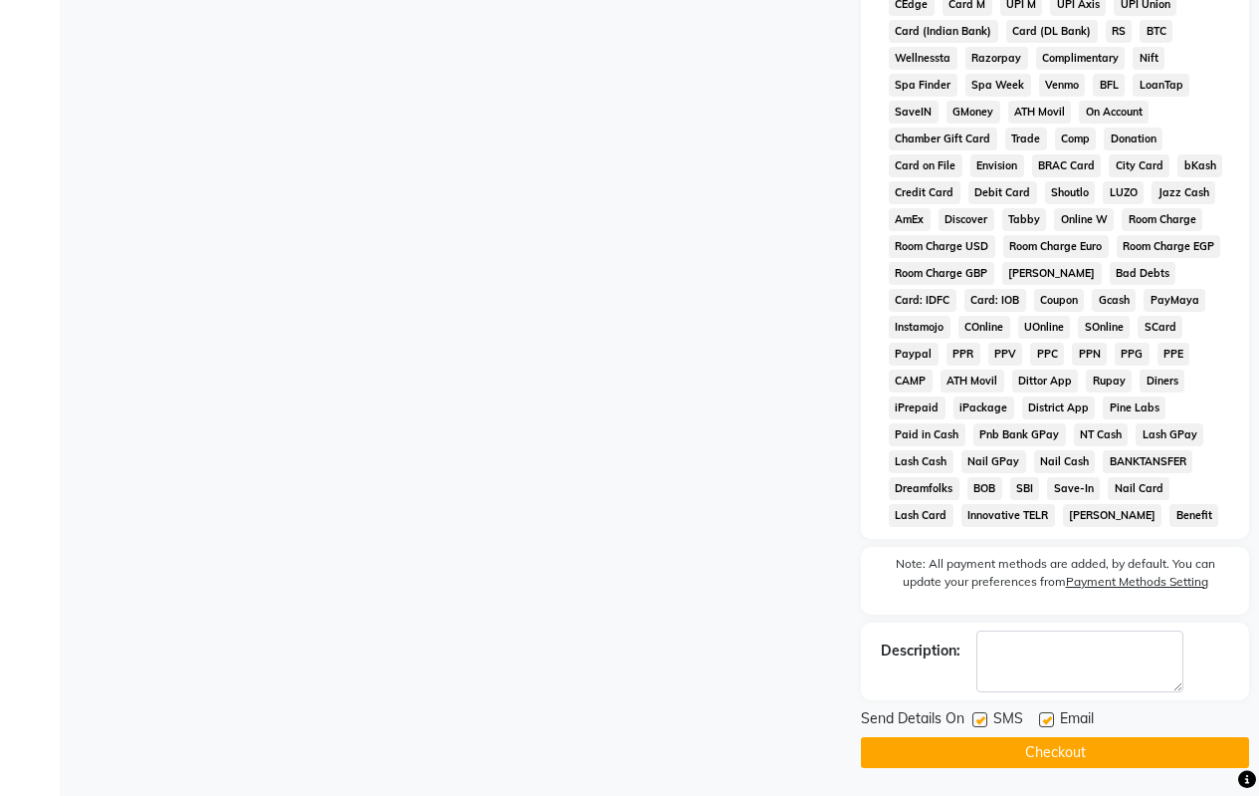
scroll to position [918, 0]
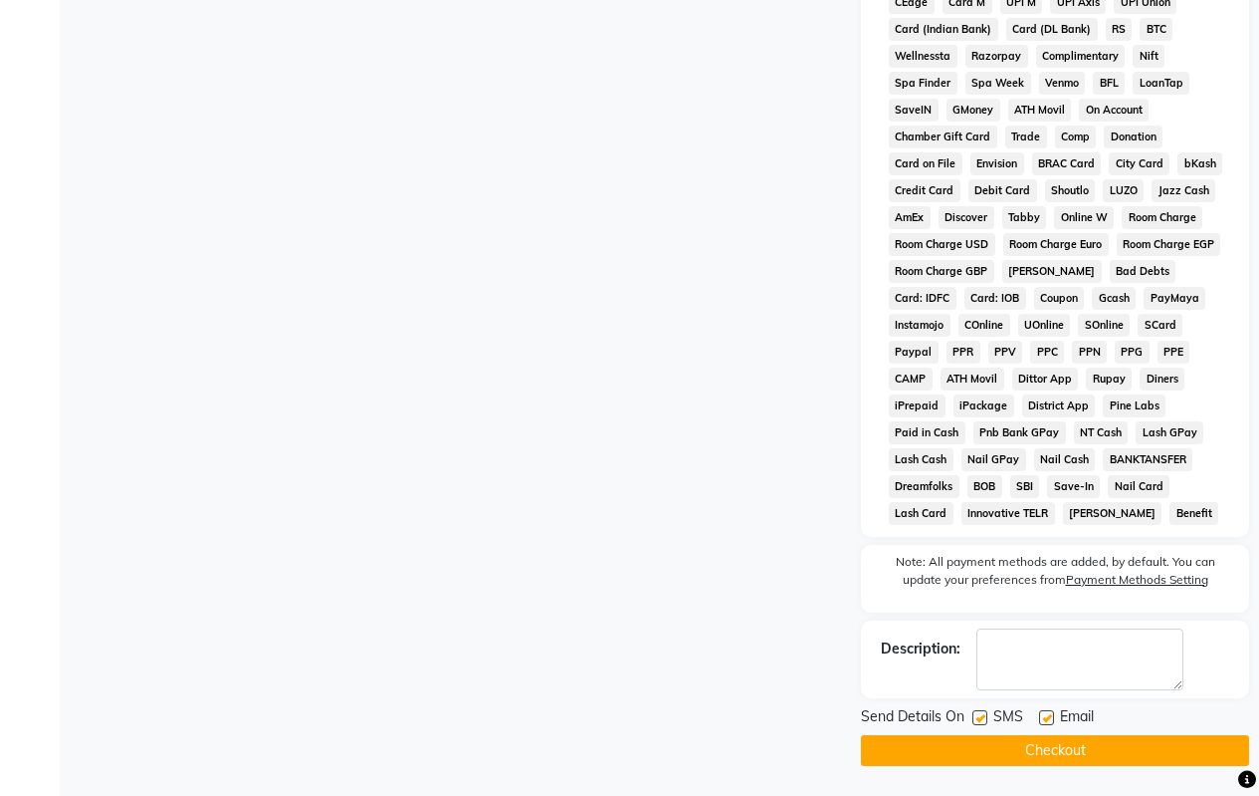
click at [1088, 750] on button "Checkout" at bounding box center [1055, 750] width 388 height 31
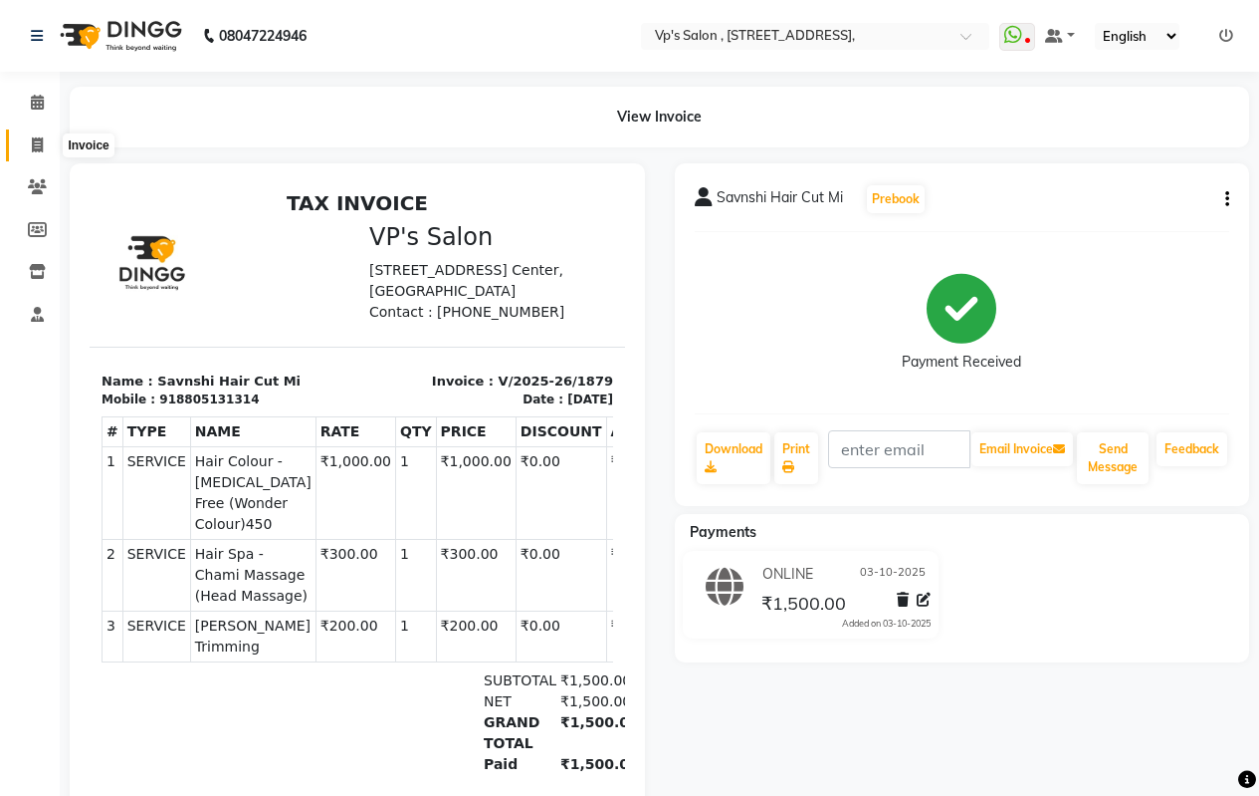
click at [45, 140] on span at bounding box center [37, 145] width 35 height 23
select select "service"
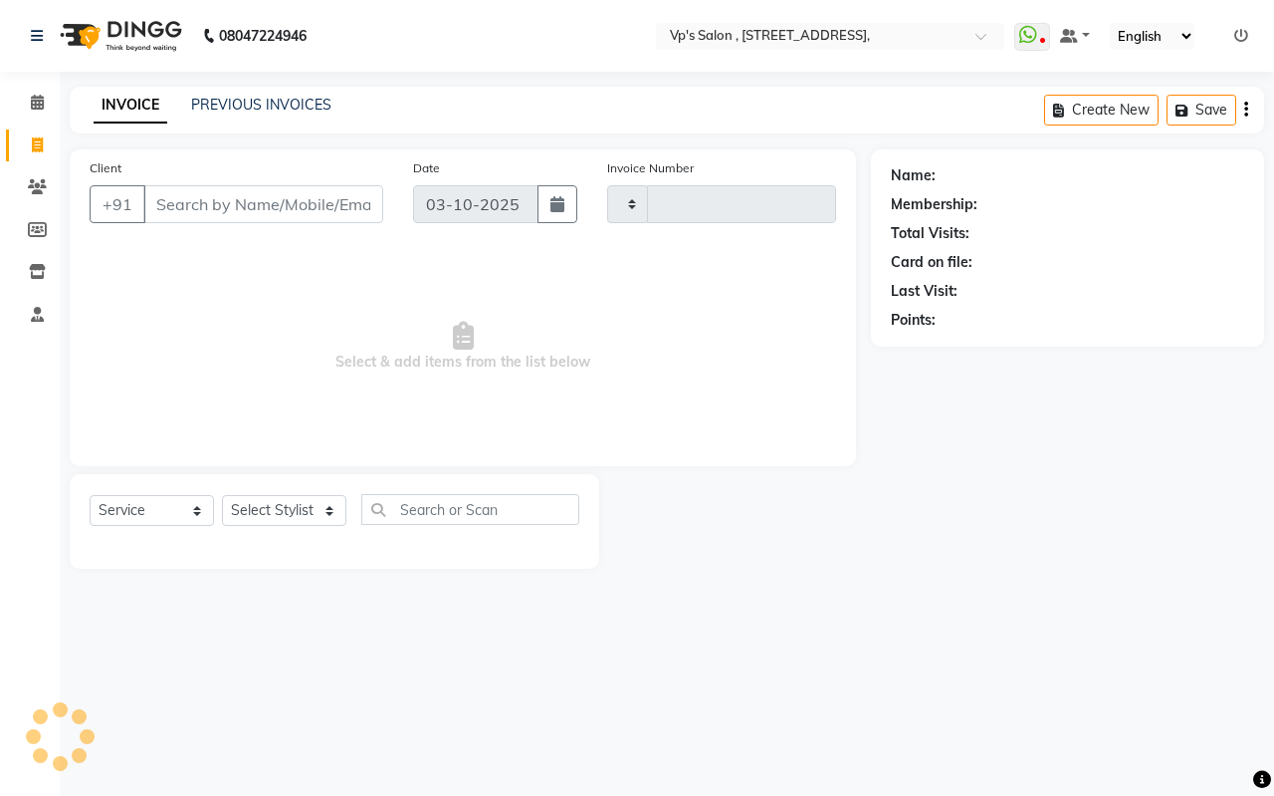
type input "1880"
select select "4917"
click at [206, 195] on input "Client" at bounding box center [263, 204] width 240 height 38
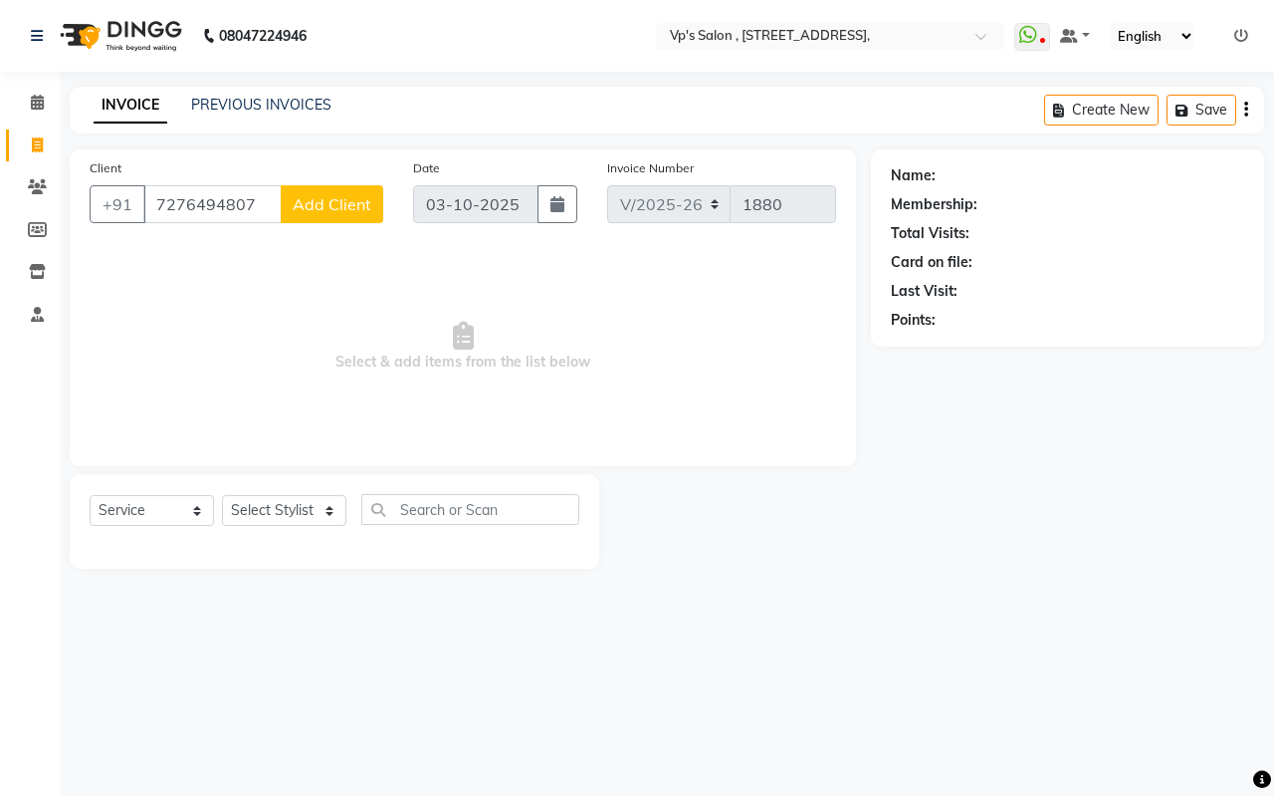
type input "7276494807"
click at [372, 205] on button "Add Client" at bounding box center [332, 204] width 103 height 38
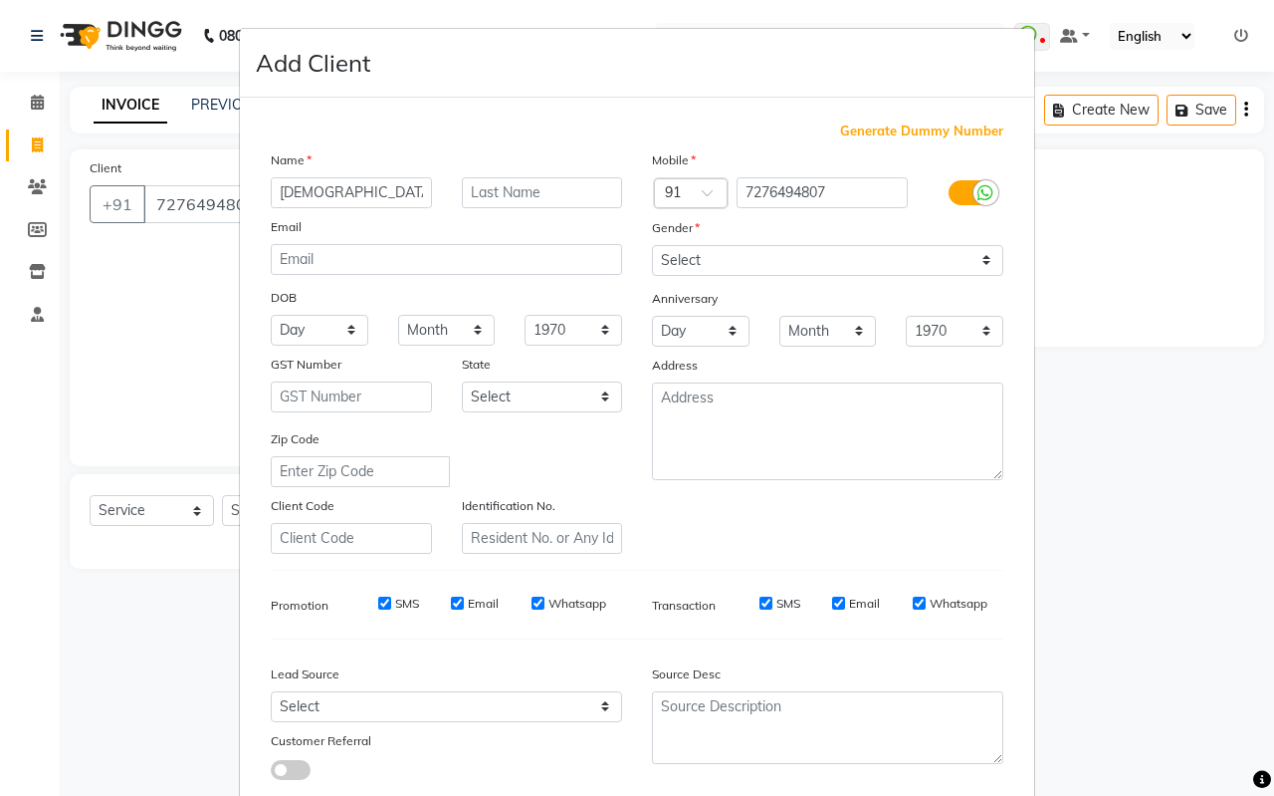
type input "[DEMOGRAPHIC_DATA]"
click at [511, 191] on input "text" at bounding box center [542, 192] width 161 height 31
type input "jaibhai"
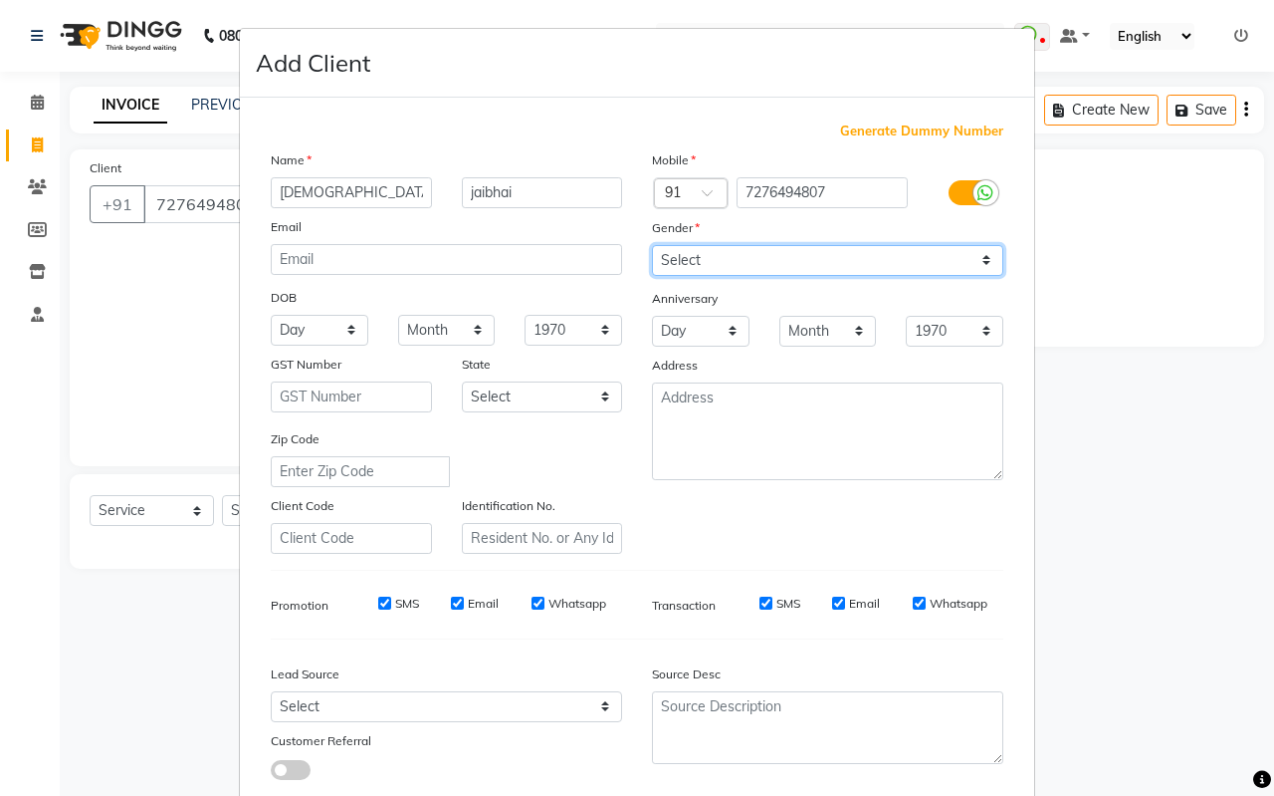
click at [702, 264] on select "Select [DEMOGRAPHIC_DATA] [DEMOGRAPHIC_DATA] Other Prefer Not To Say" at bounding box center [827, 260] width 351 height 31
select select "[DEMOGRAPHIC_DATA]"
click at [652, 245] on select "Select [DEMOGRAPHIC_DATA] [DEMOGRAPHIC_DATA] Other Prefer Not To Say" at bounding box center [827, 260] width 351 height 31
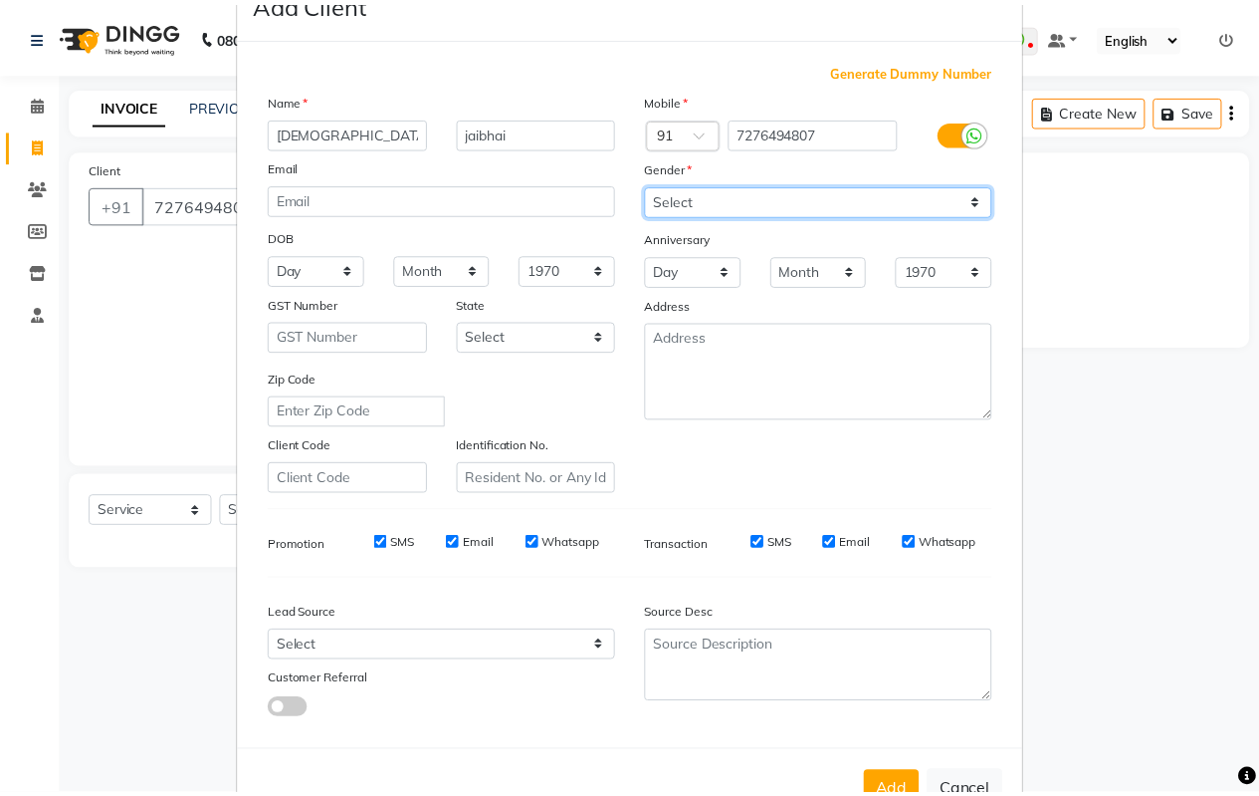
scroll to position [123, 0]
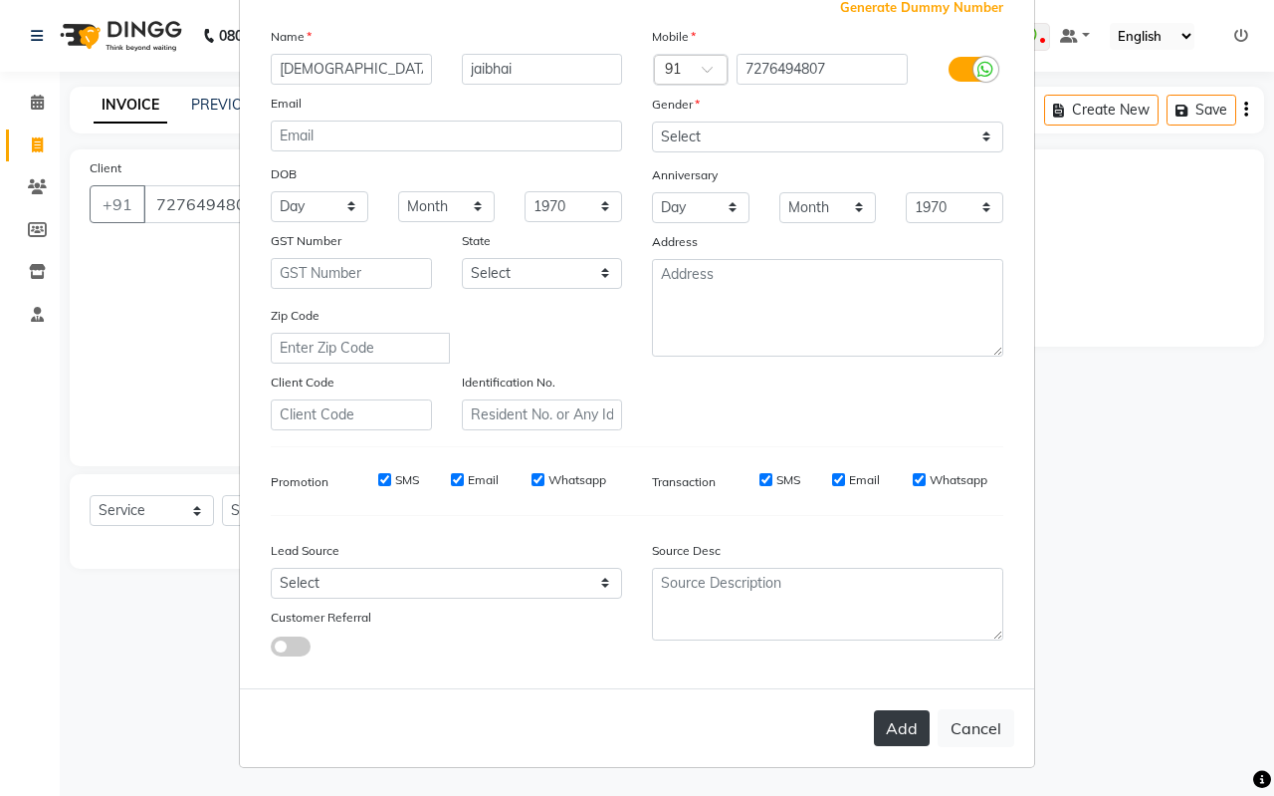
click at [881, 726] on button "Add" at bounding box center [902, 728] width 56 height 36
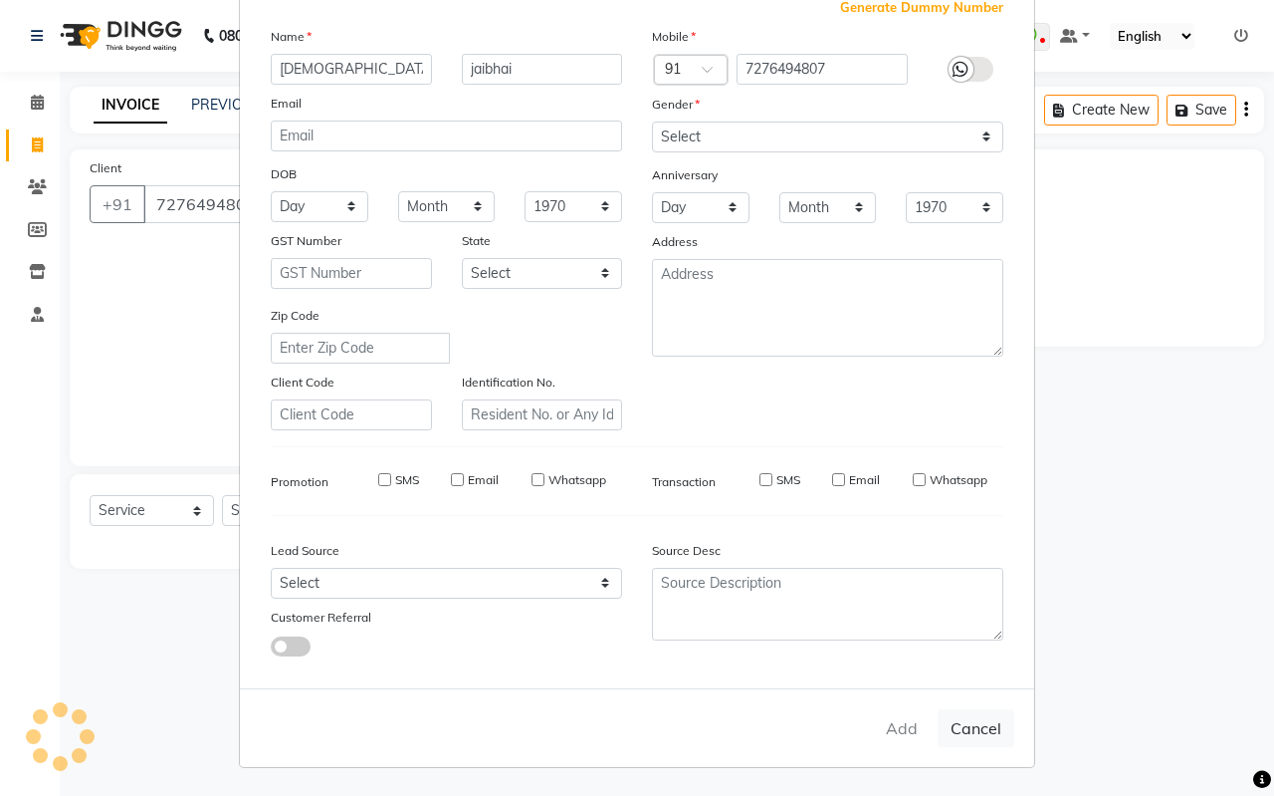
select select
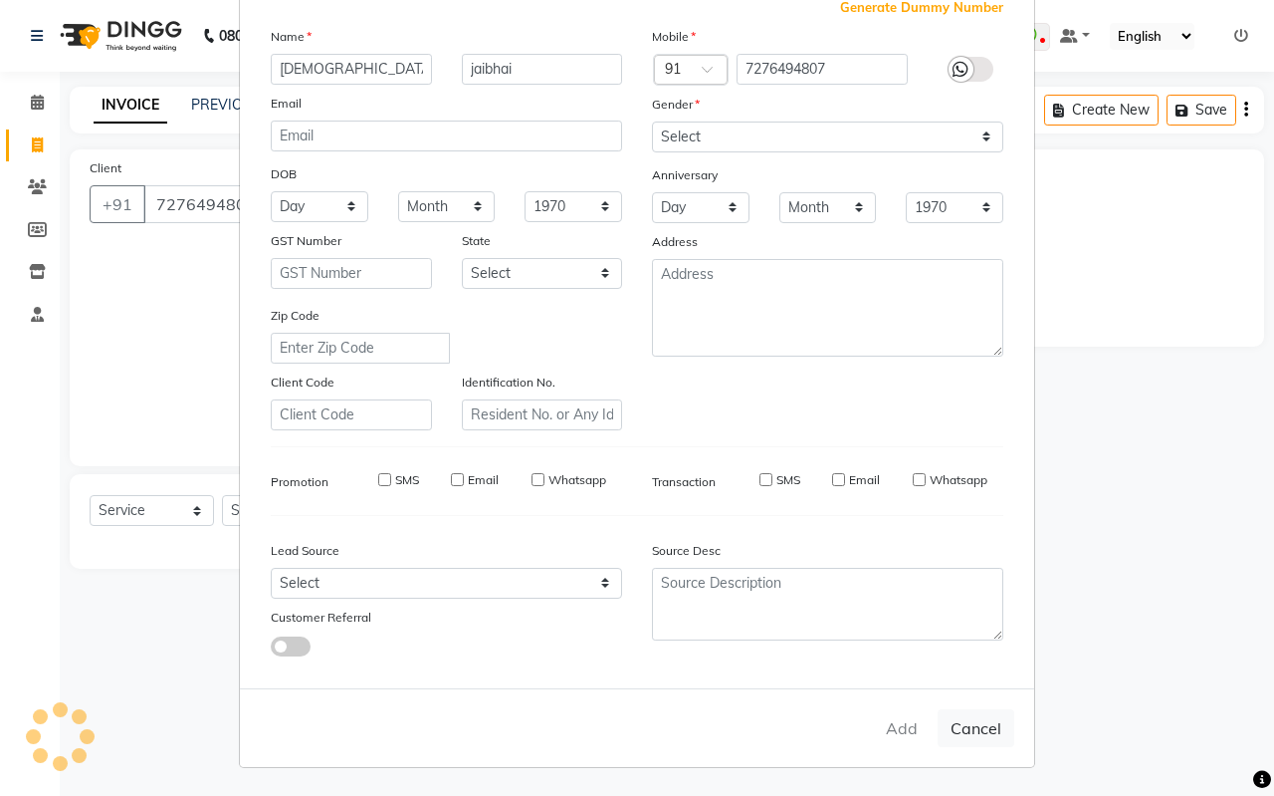
select select
checkbox input "false"
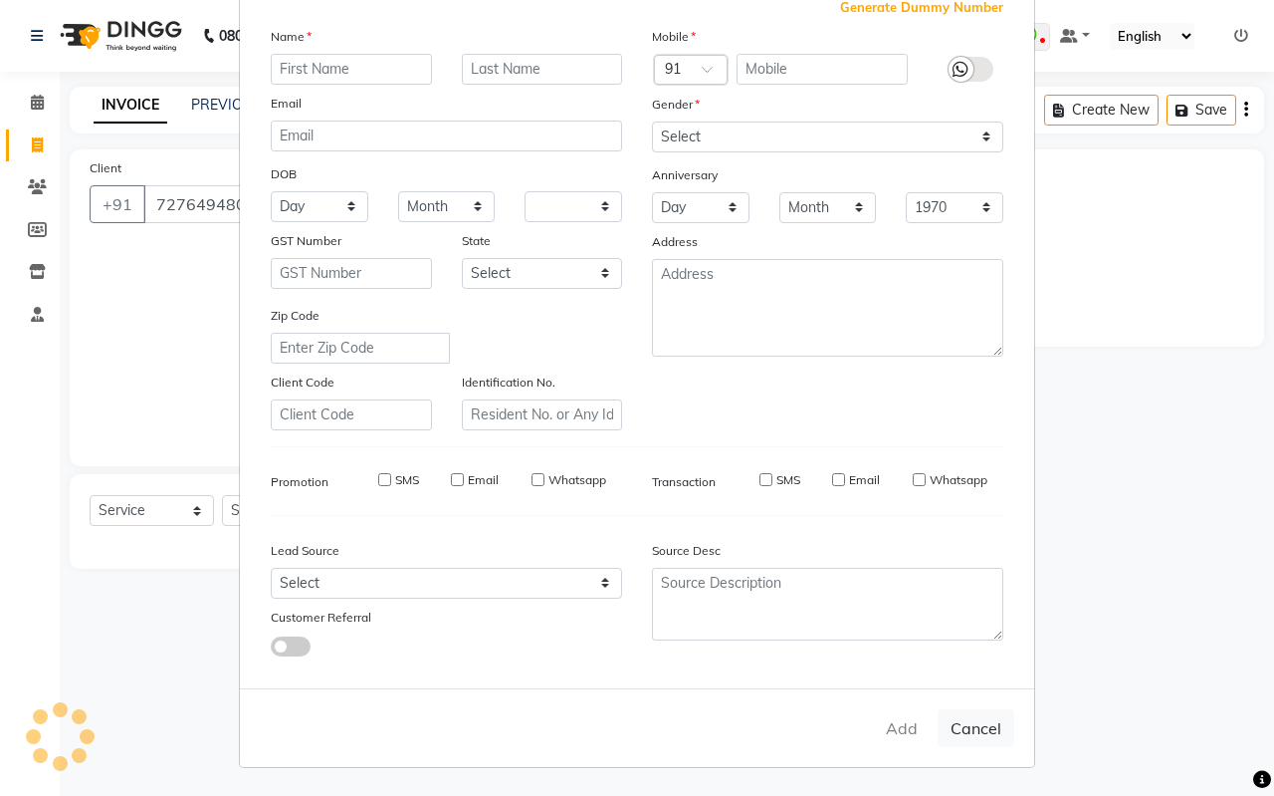
checkbox input "false"
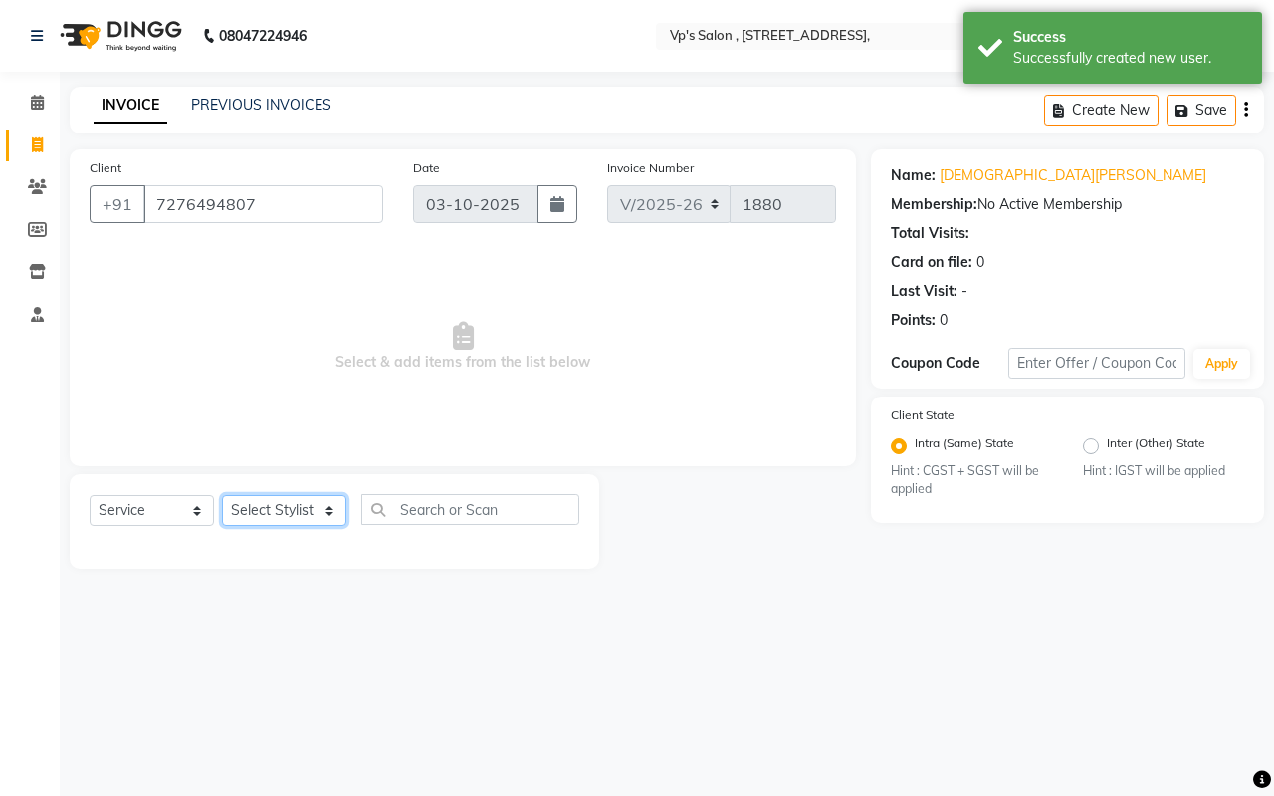
click at [284, 513] on select "Select Stylist [PERSON_NAME] [PERSON_NAME] [PERSON_NAME] [PERSON_NAME] priyanka…" at bounding box center [284, 510] width 124 height 31
select select "71690"
click at [222, 495] on select "Select Stylist [PERSON_NAME] [PERSON_NAME] [PERSON_NAME] [PERSON_NAME] priyanka…" at bounding box center [284, 510] width 124 height 31
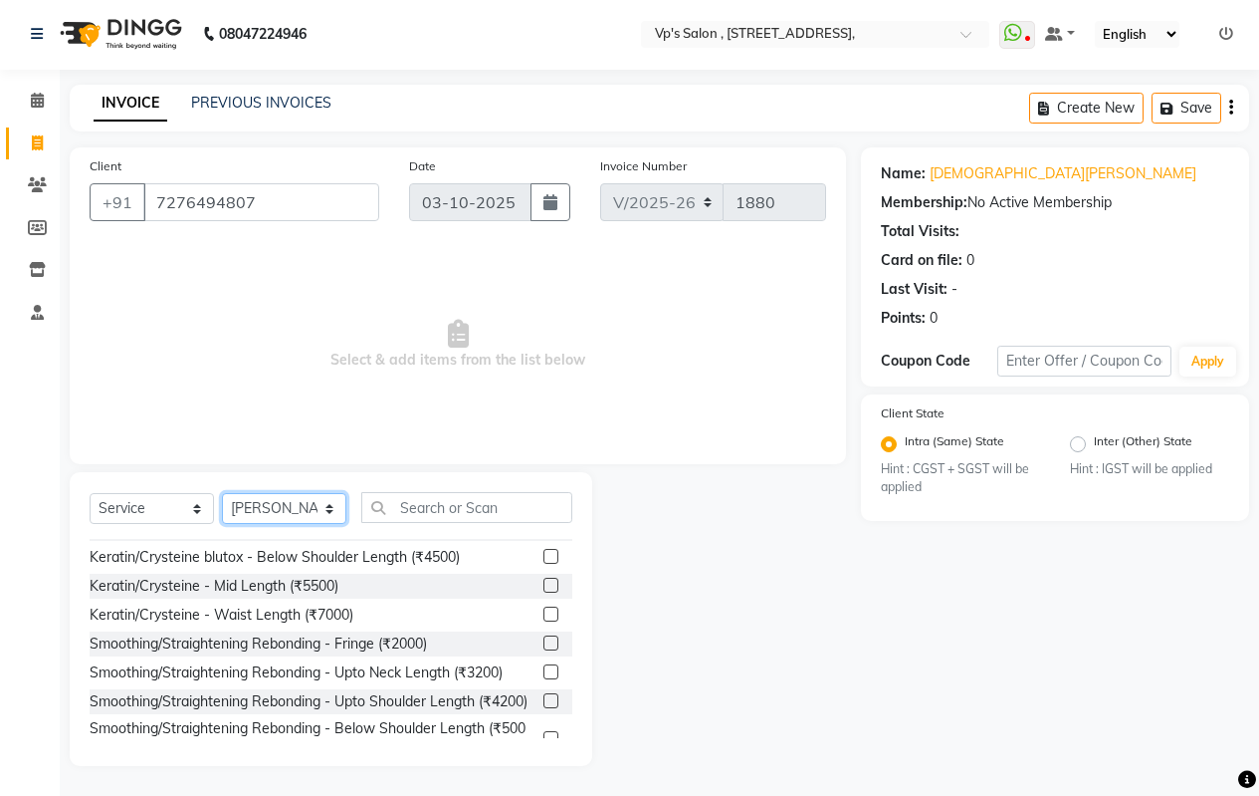
scroll to position [2589, 0]
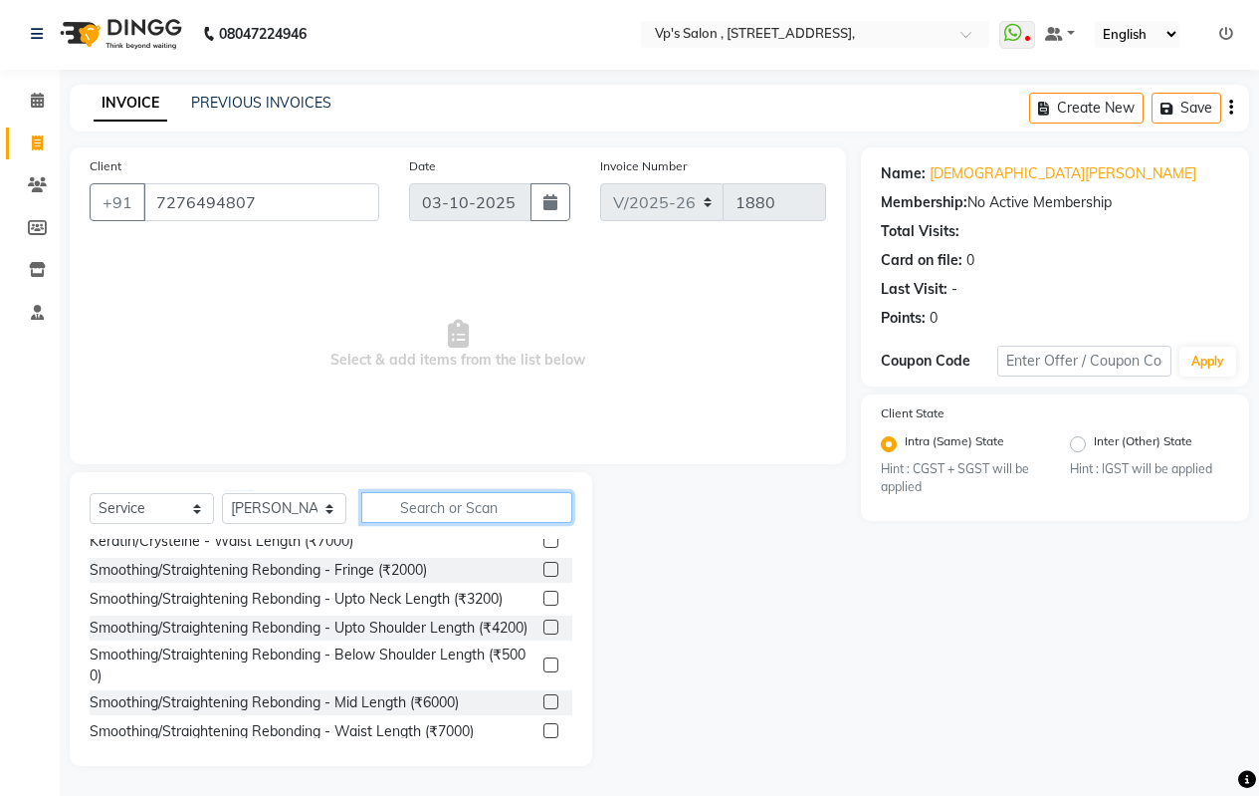
click at [467, 514] on input "text" at bounding box center [466, 507] width 211 height 31
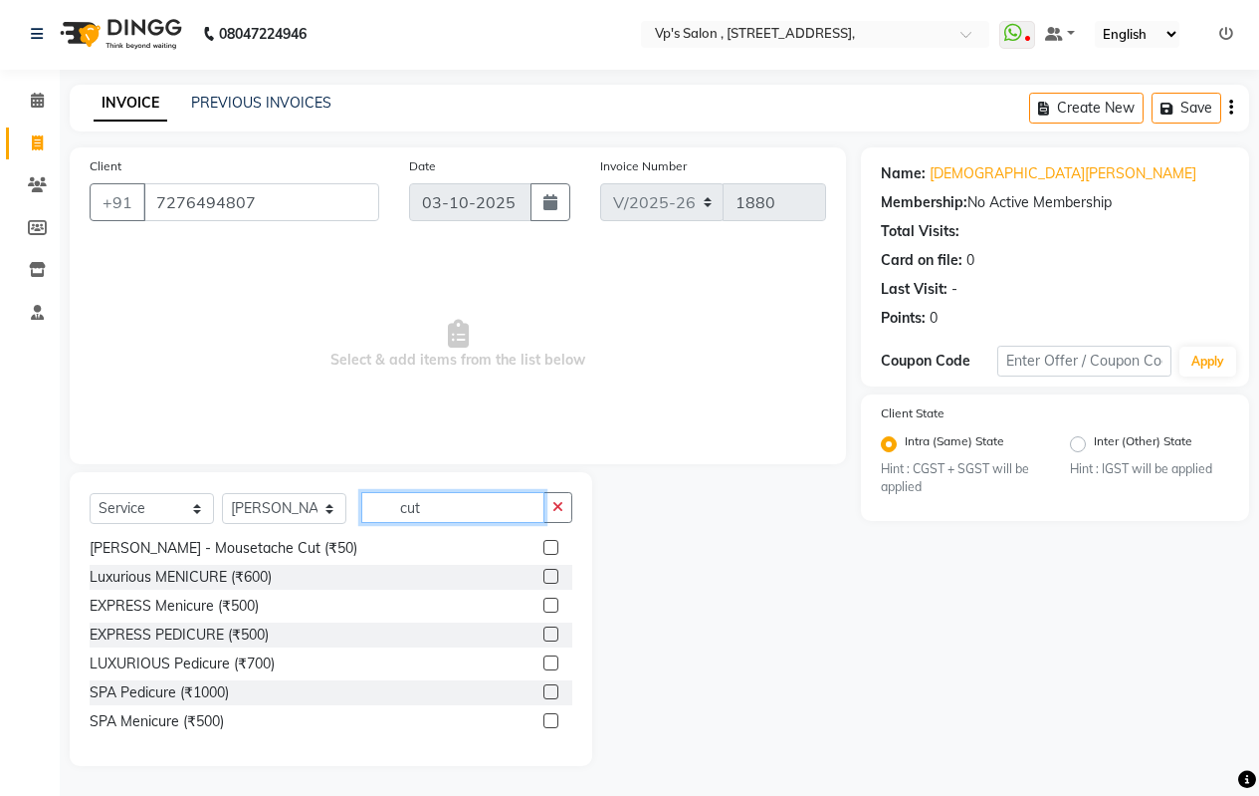
scroll to position [147, 0]
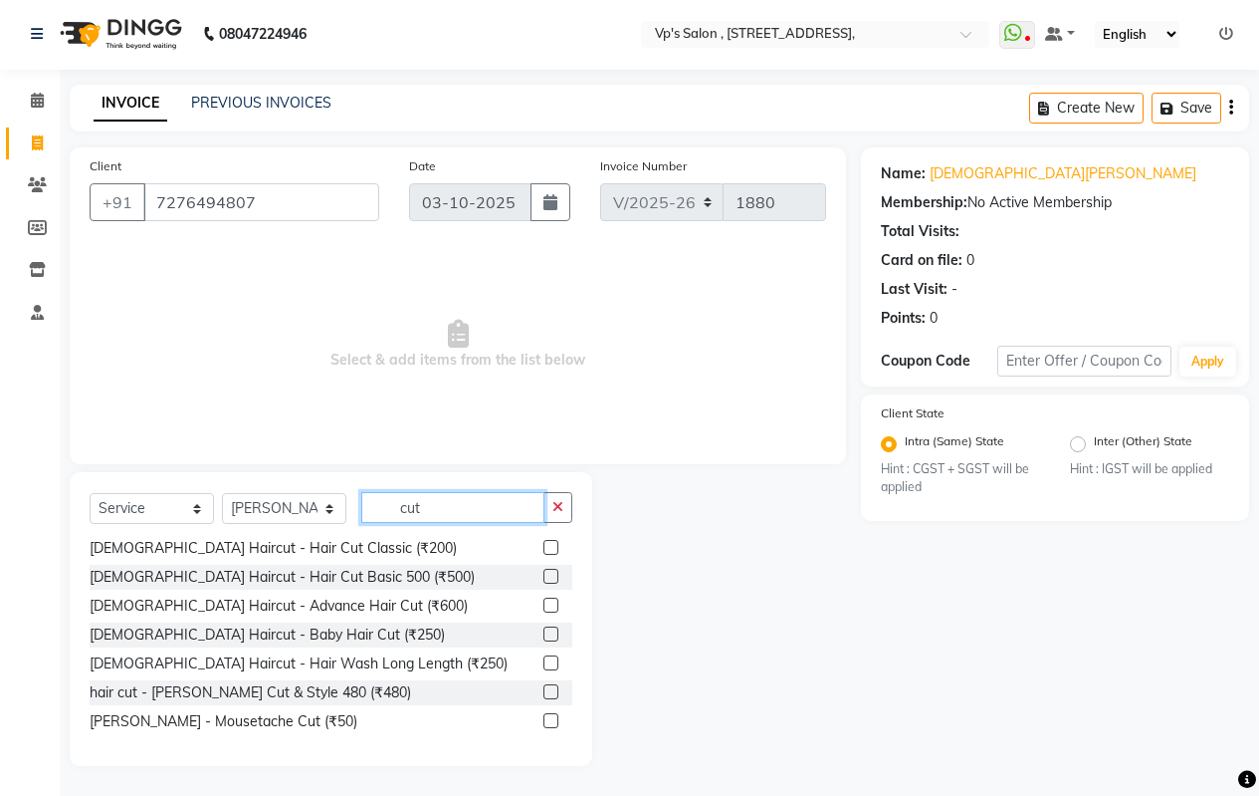
type input "cut"
click at [544, 603] on label at bounding box center [551, 604] width 15 height 15
click at [544, 603] on input "checkbox" at bounding box center [550, 605] width 13 height 13
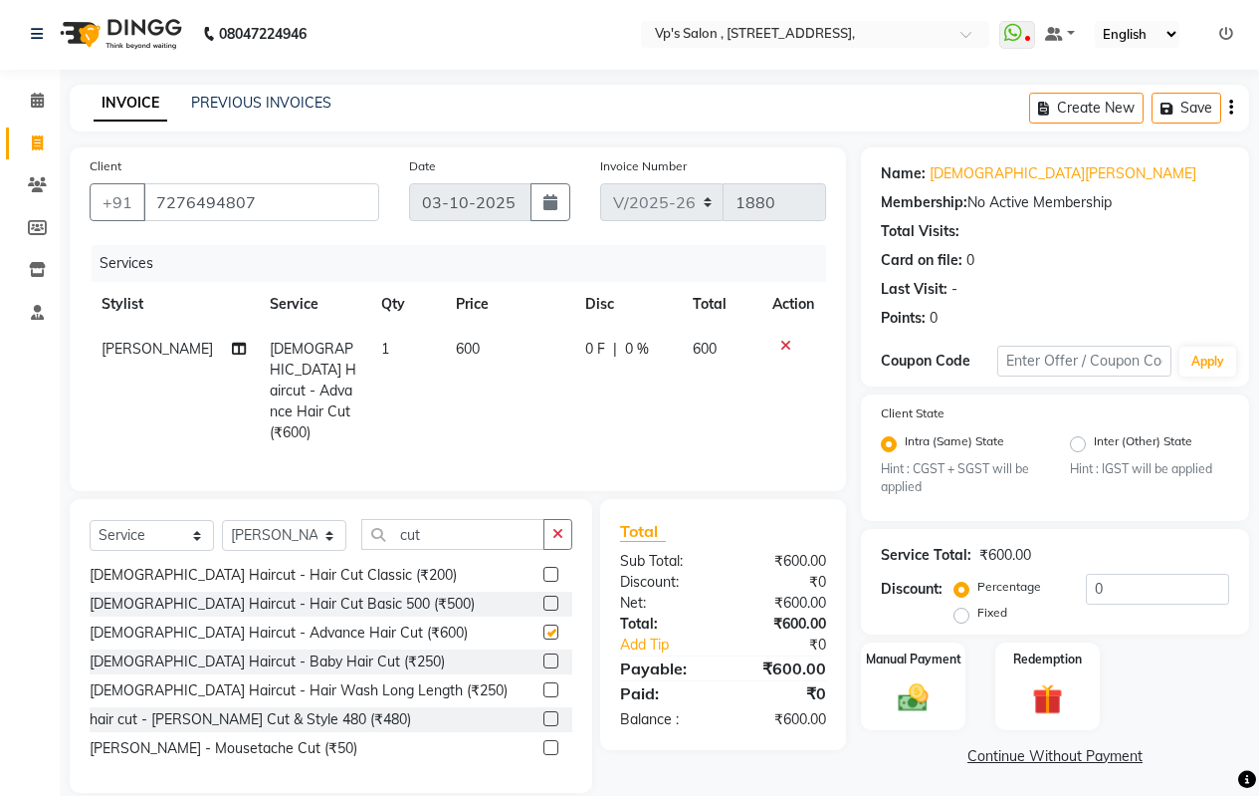
checkbox input "false"
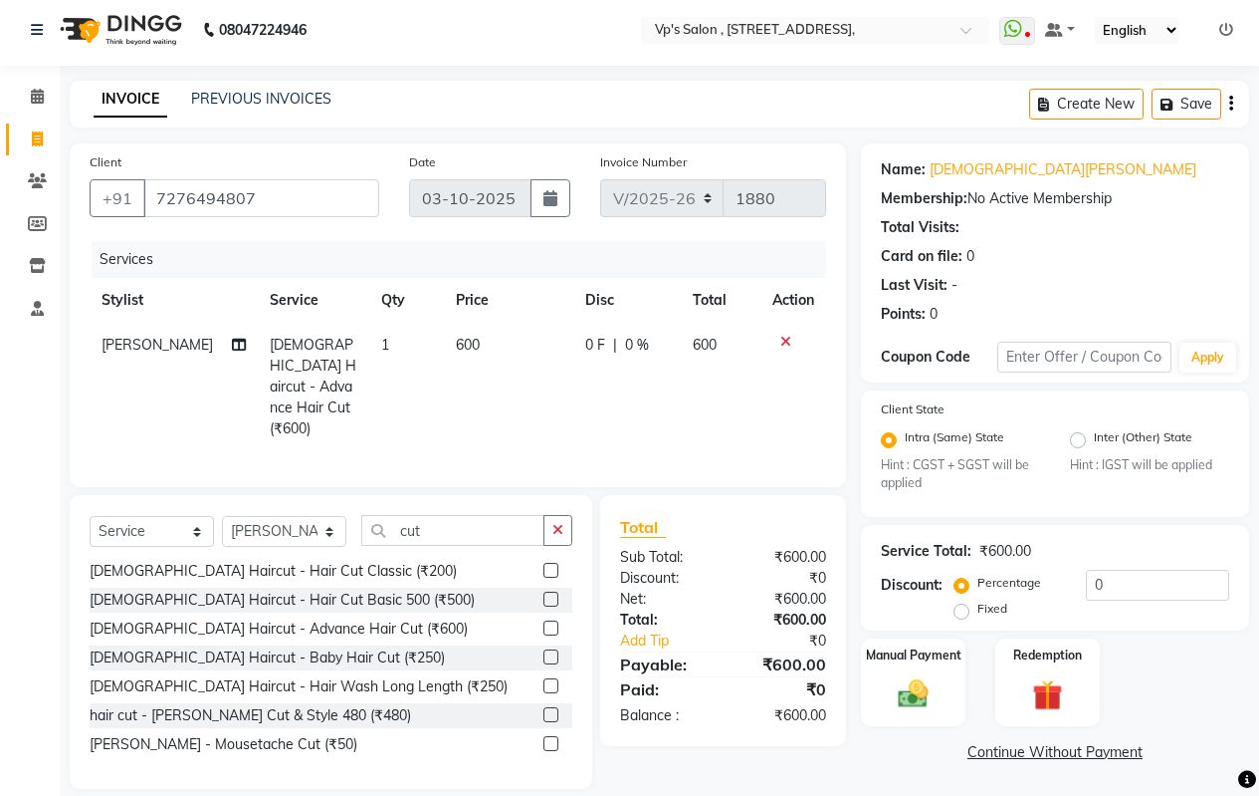
scroll to position [7, 0]
click at [890, 675] on img at bounding box center [913, 693] width 51 height 36
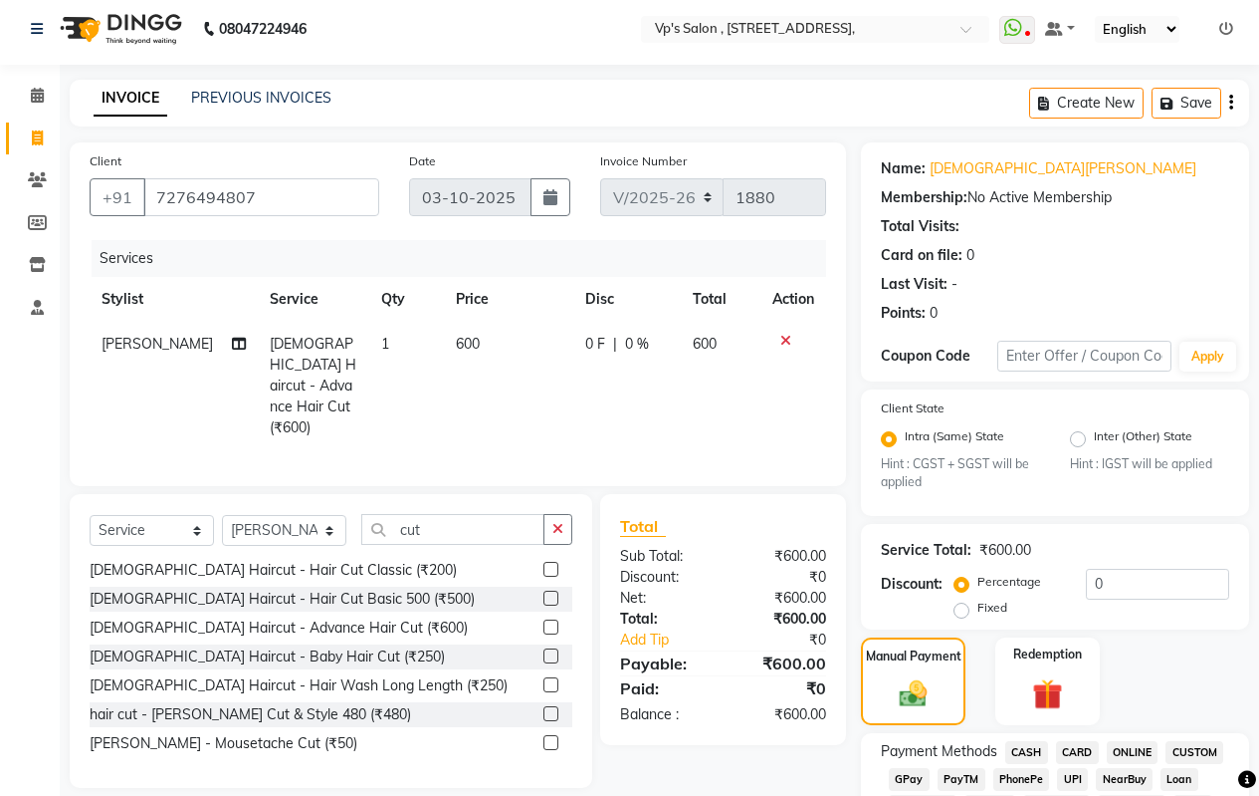
click at [1125, 747] on span "ONLINE" at bounding box center [1133, 752] width 52 height 23
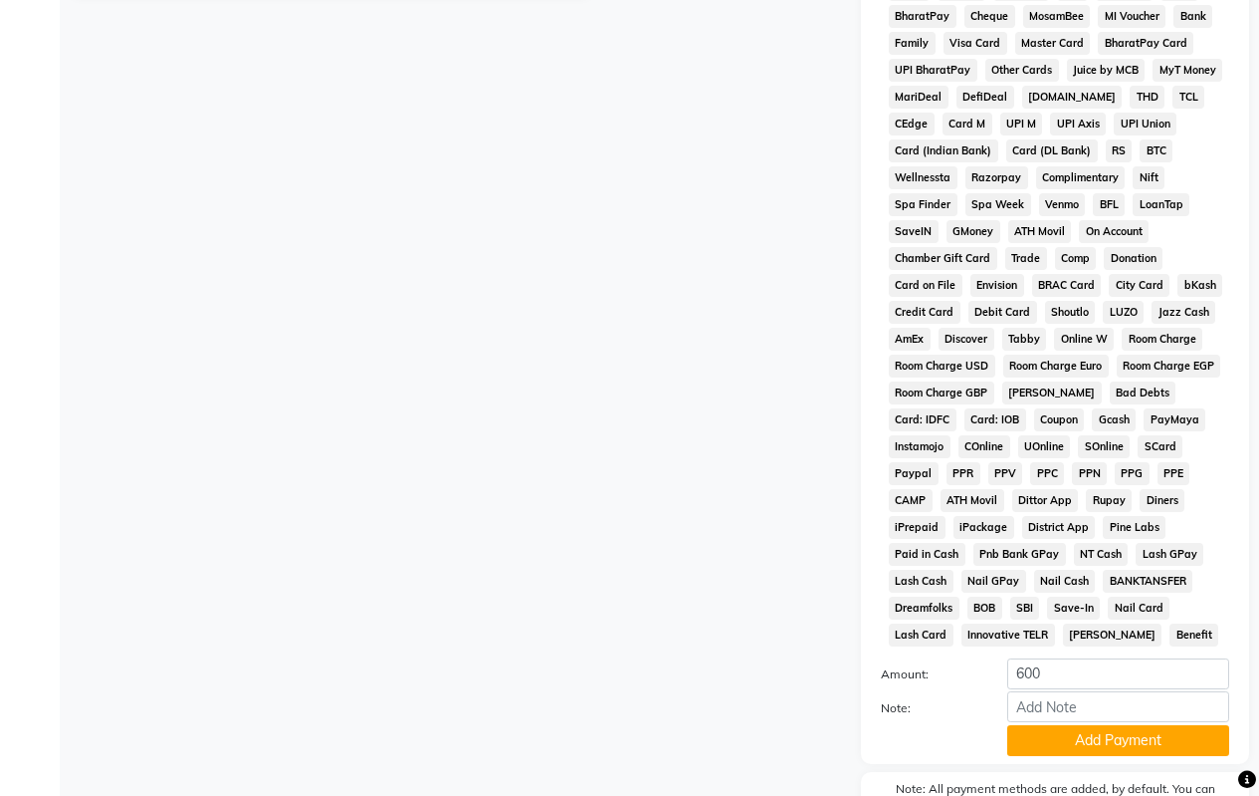
scroll to position [911, 0]
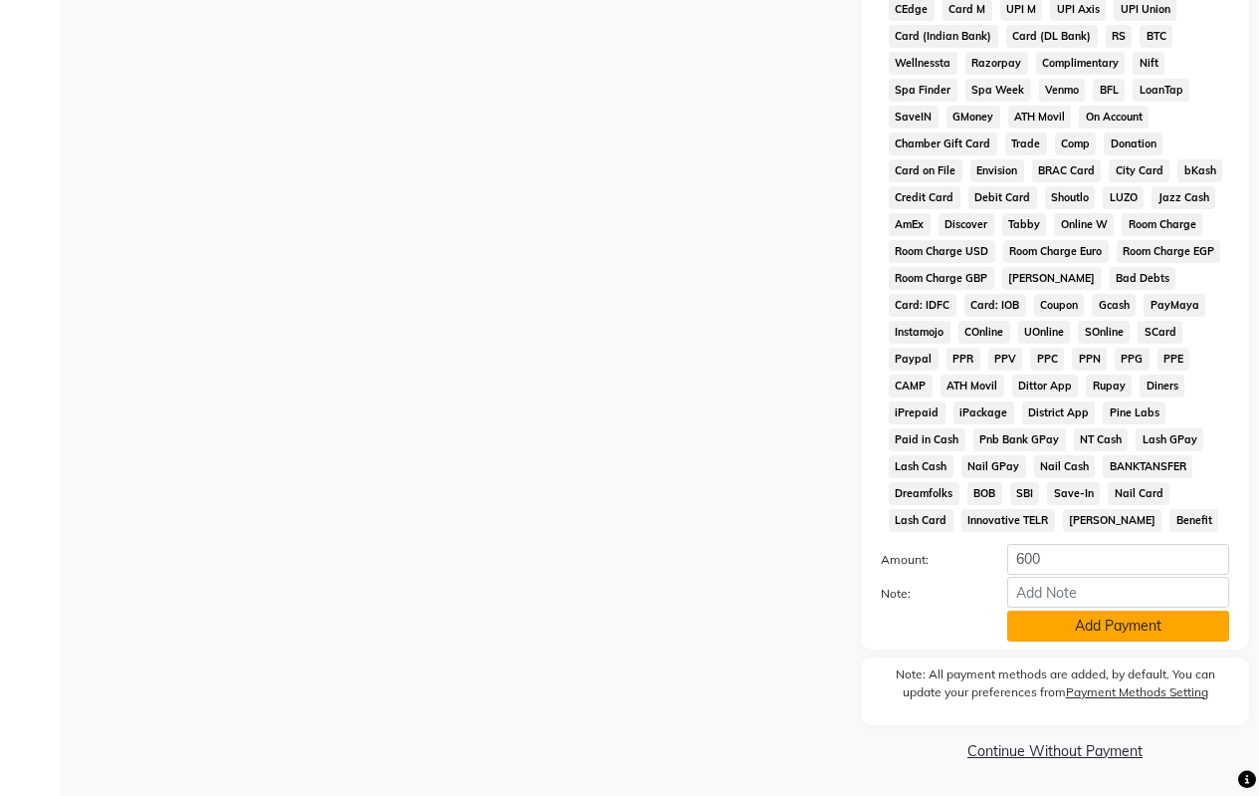
click at [1147, 618] on button "Add Payment" at bounding box center [1119, 625] width 222 height 31
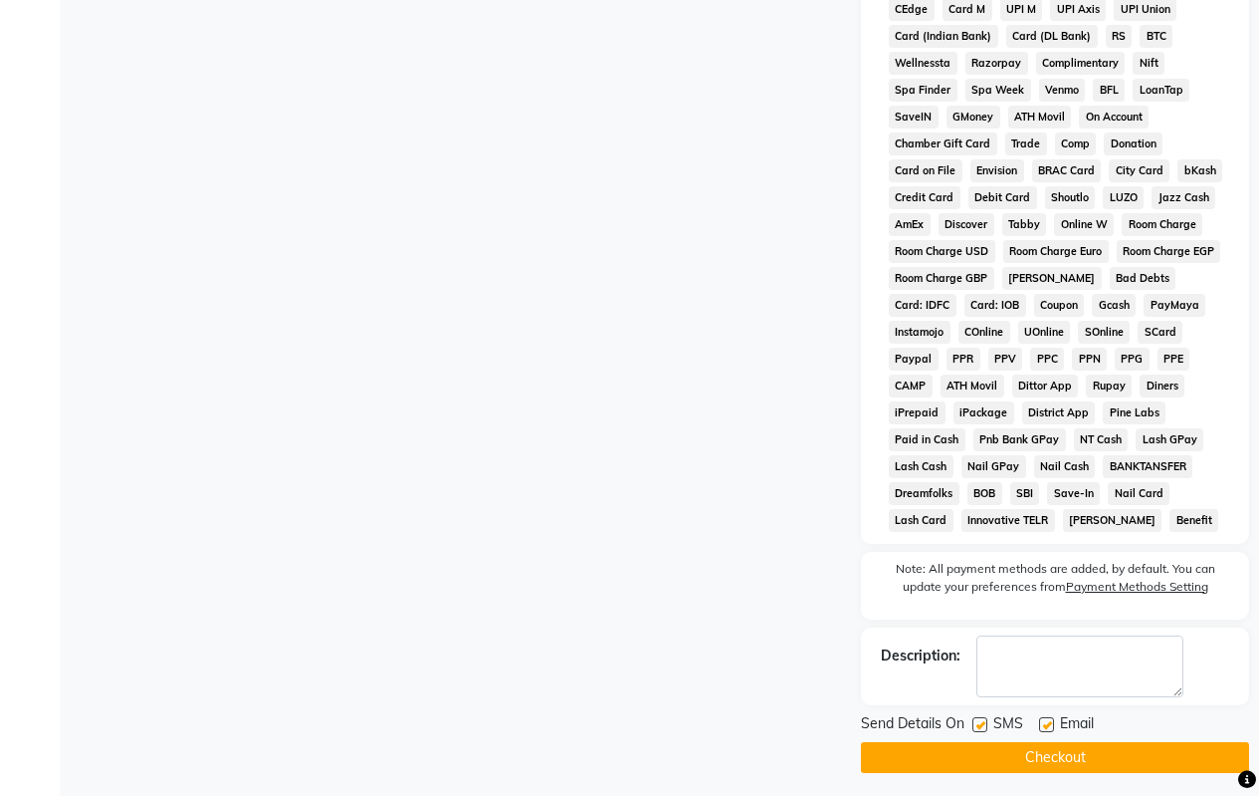
click at [1023, 761] on button "Checkout" at bounding box center [1055, 757] width 388 height 31
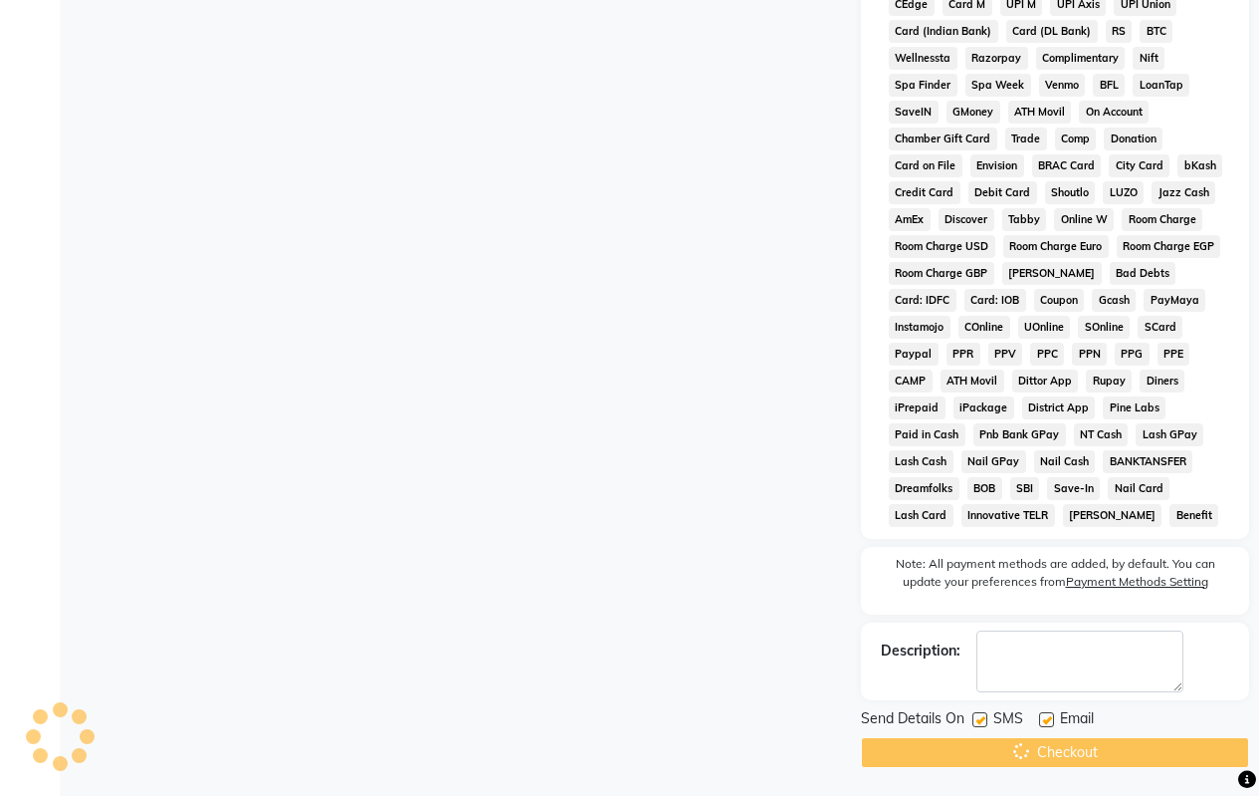
scroll to position [918, 0]
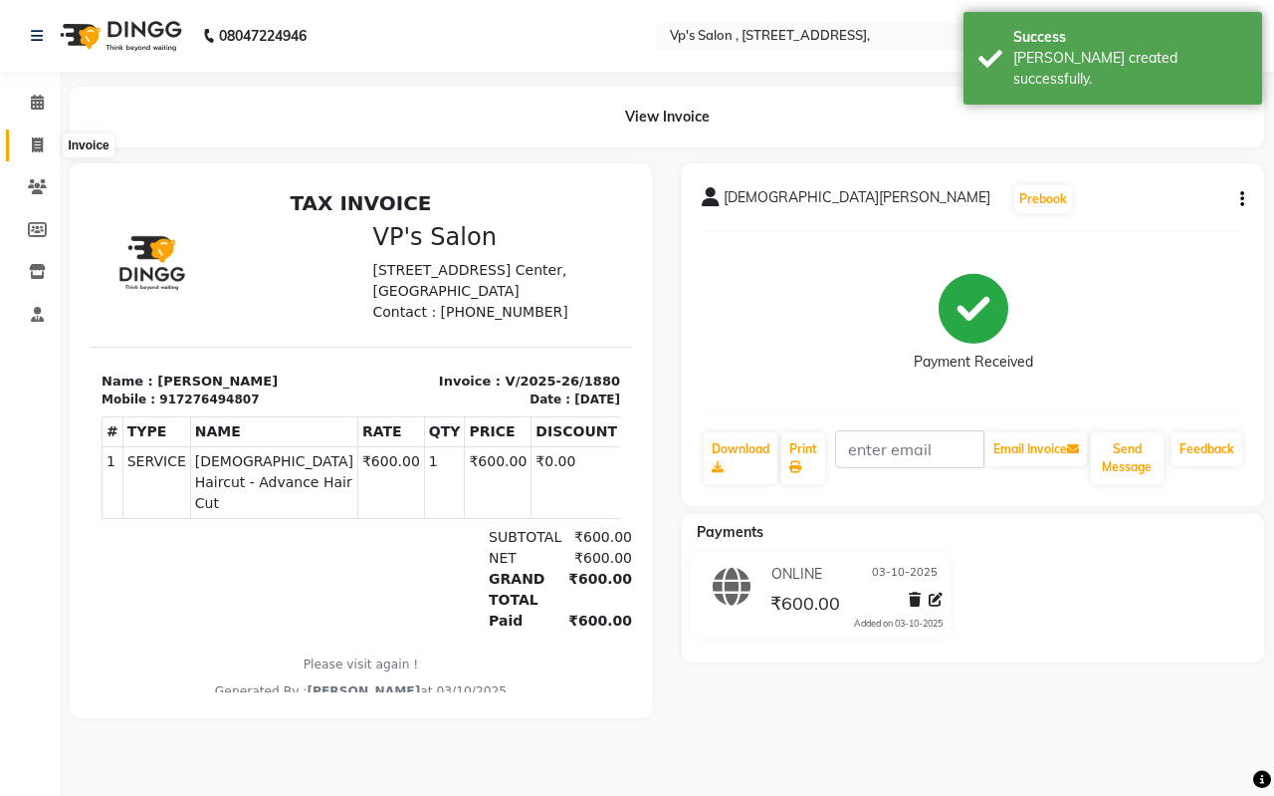
click at [39, 142] on icon at bounding box center [37, 144] width 11 height 15
select select "service"
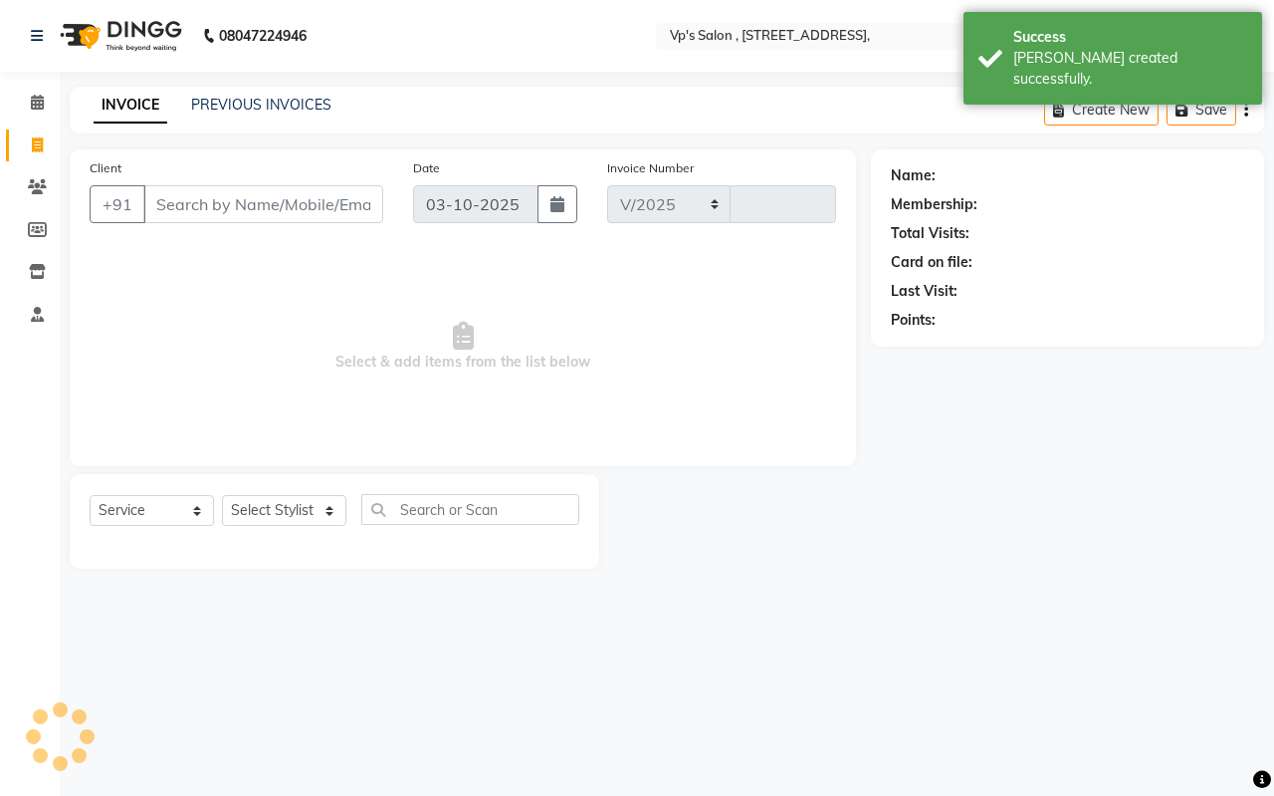
select select "4917"
type input "1881"
click at [187, 204] on input "Client" at bounding box center [263, 204] width 240 height 38
